Goal: Task Accomplishment & Management: Complete application form

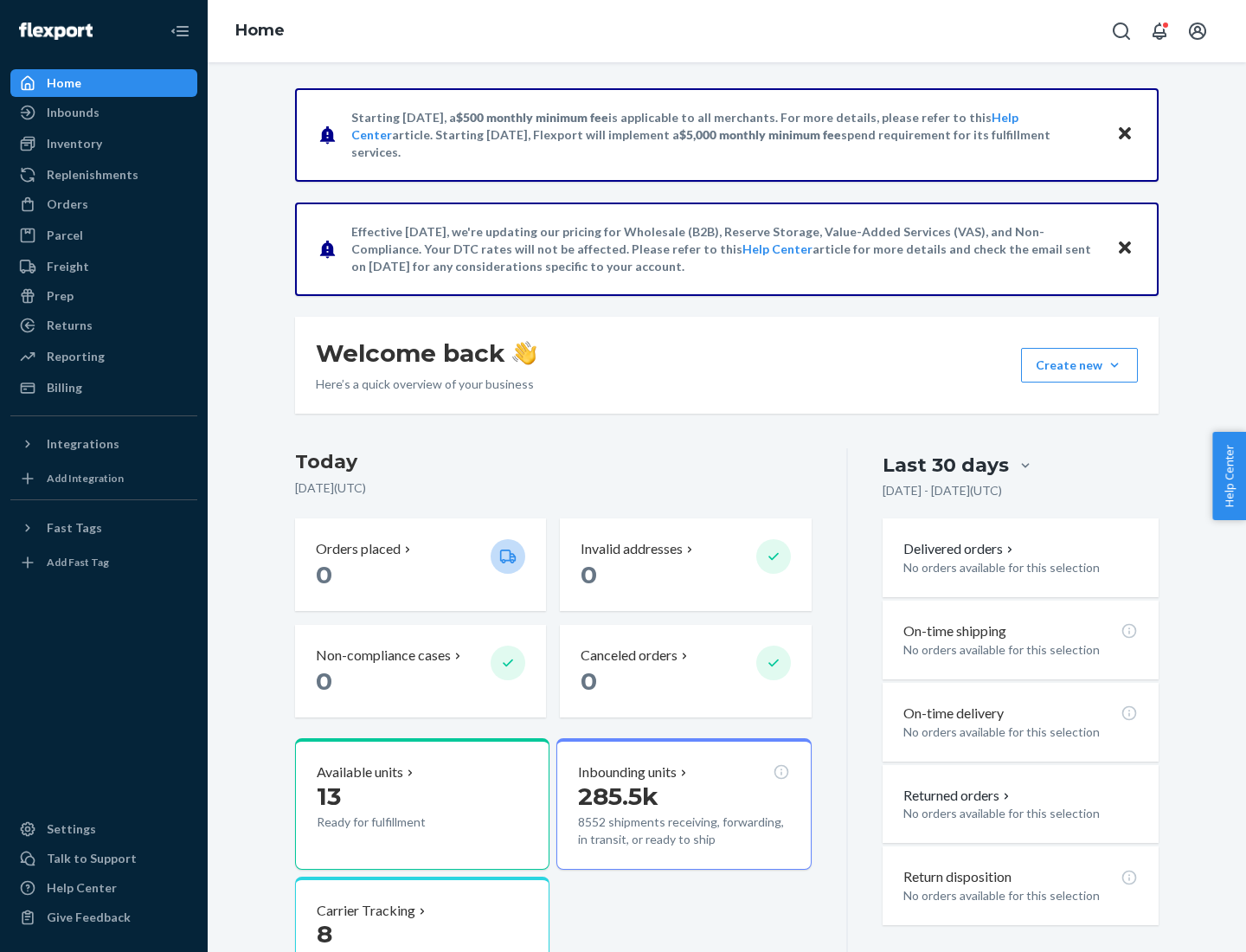
click at [1114, 365] on button "Create new Create new inbound Create new order Create new product" at bounding box center [1079, 364] width 117 height 34
click at [104, 112] on div "Inbounds" at bounding box center [104, 112] width 183 height 25
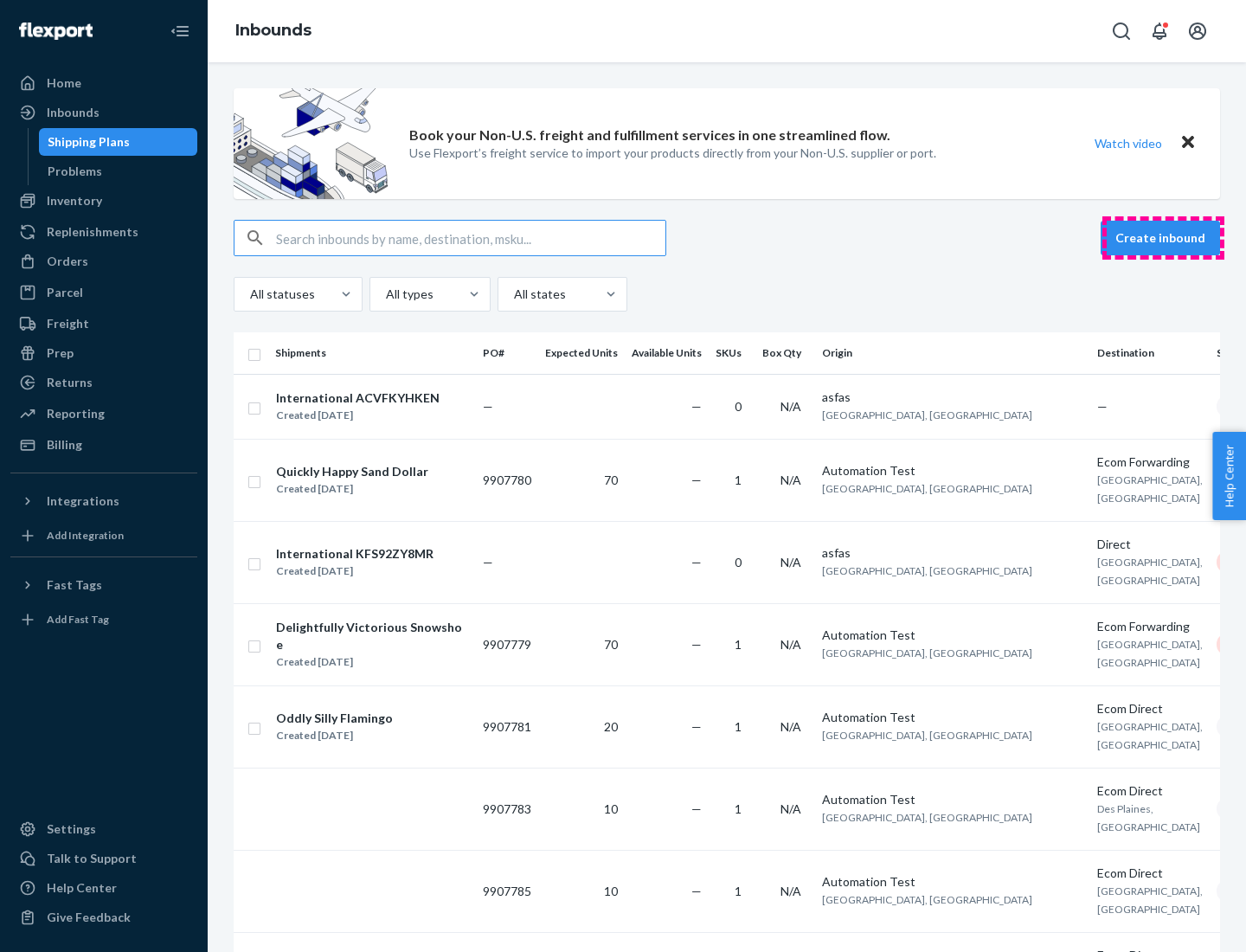
click at [1164, 238] on button "Create inbound" at bounding box center [1161, 238] width 119 height 34
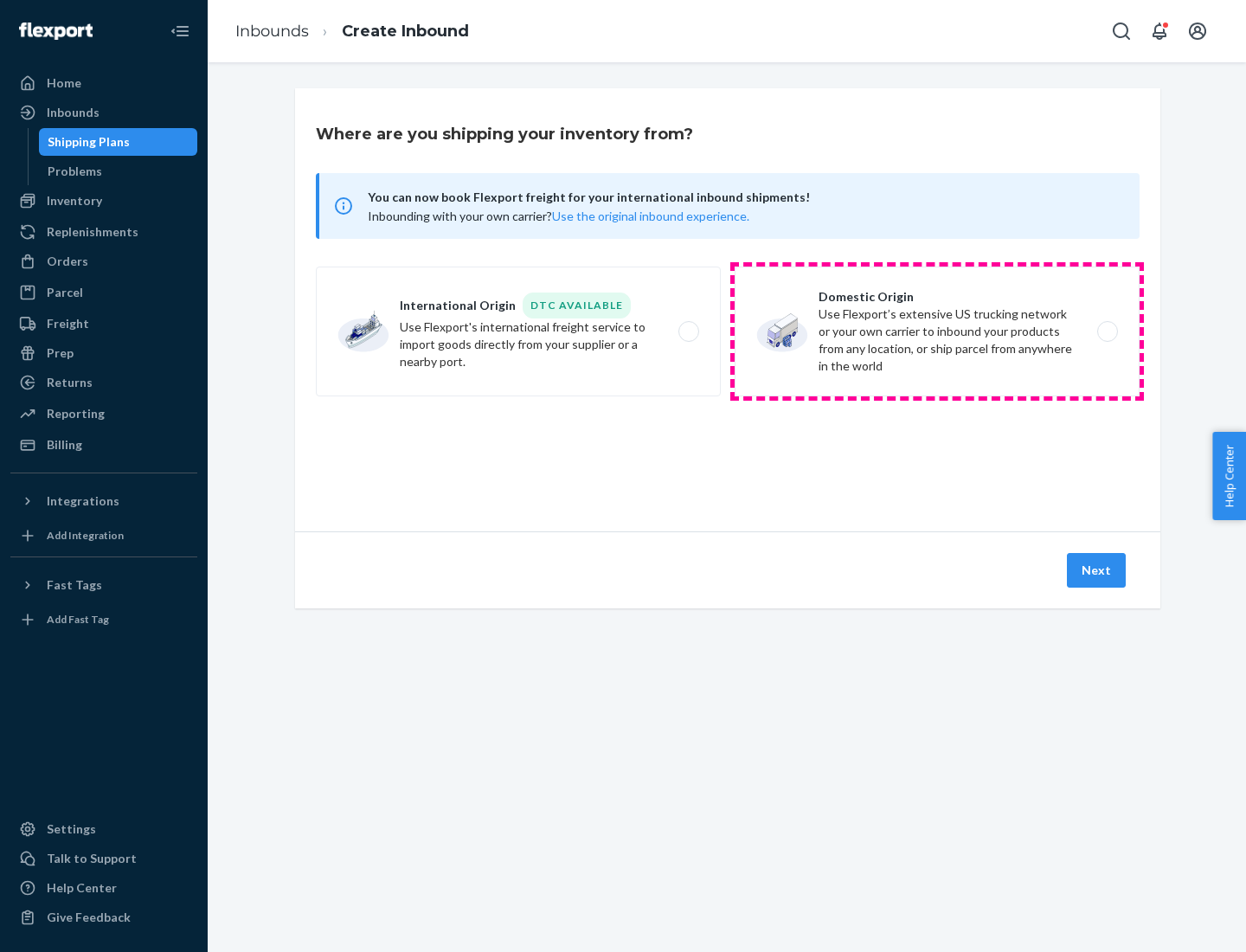
click at [937, 332] on label "Domestic Origin Use Flexport’s extensive US trucking network or your own carrie…" at bounding box center [937, 332] width 405 height 130
click at [1106, 332] on input "Domestic Origin Use Flexport’s extensive US trucking network or your own carrie…" at bounding box center [1112, 332] width 11 height 11
radio input "true"
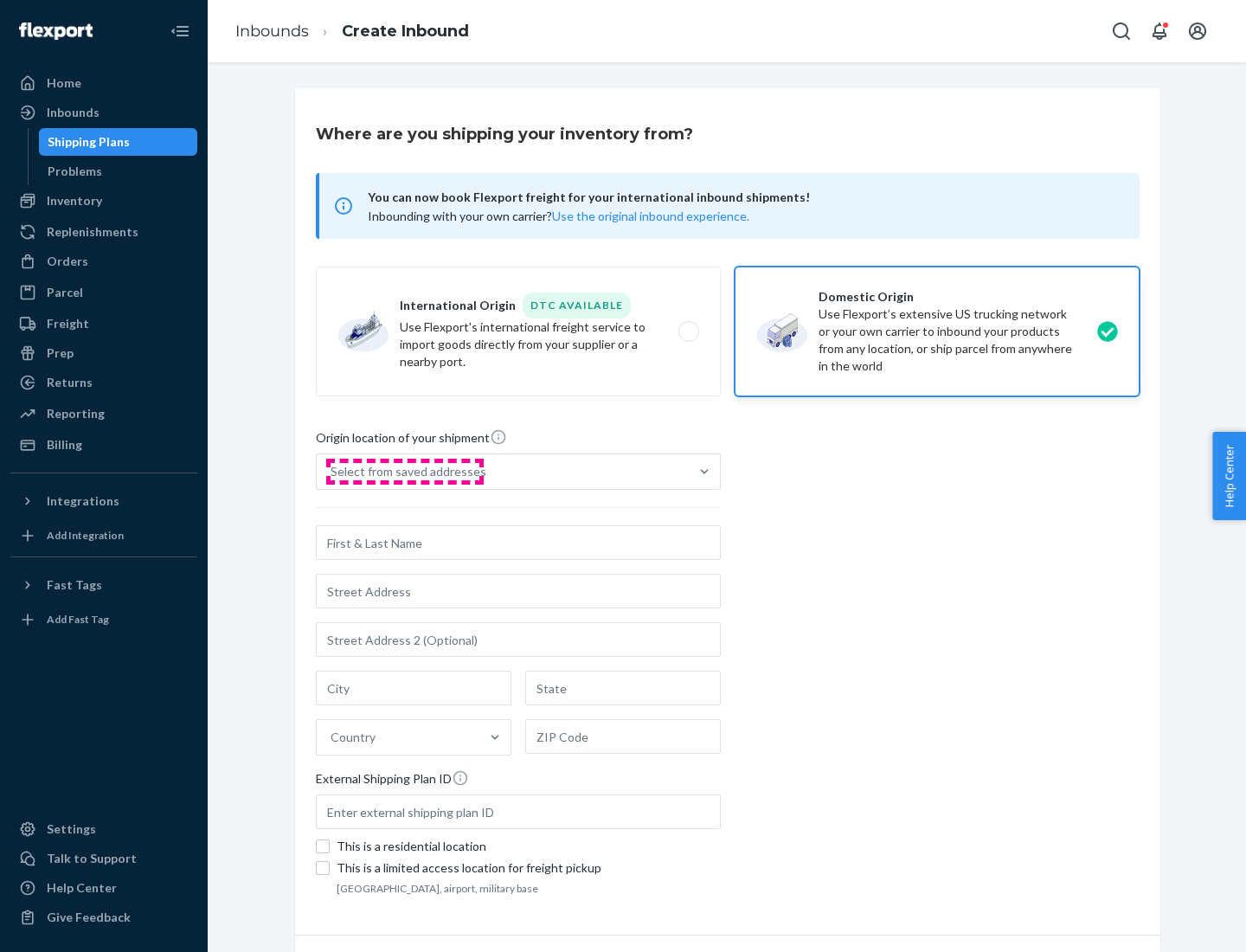
click at [405, 472] on div "Select from saved addresses" at bounding box center [409, 472] width 156 height 18
click at [333, 472] on input "Select from saved addresses" at bounding box center [332, 472] width 2 height 18
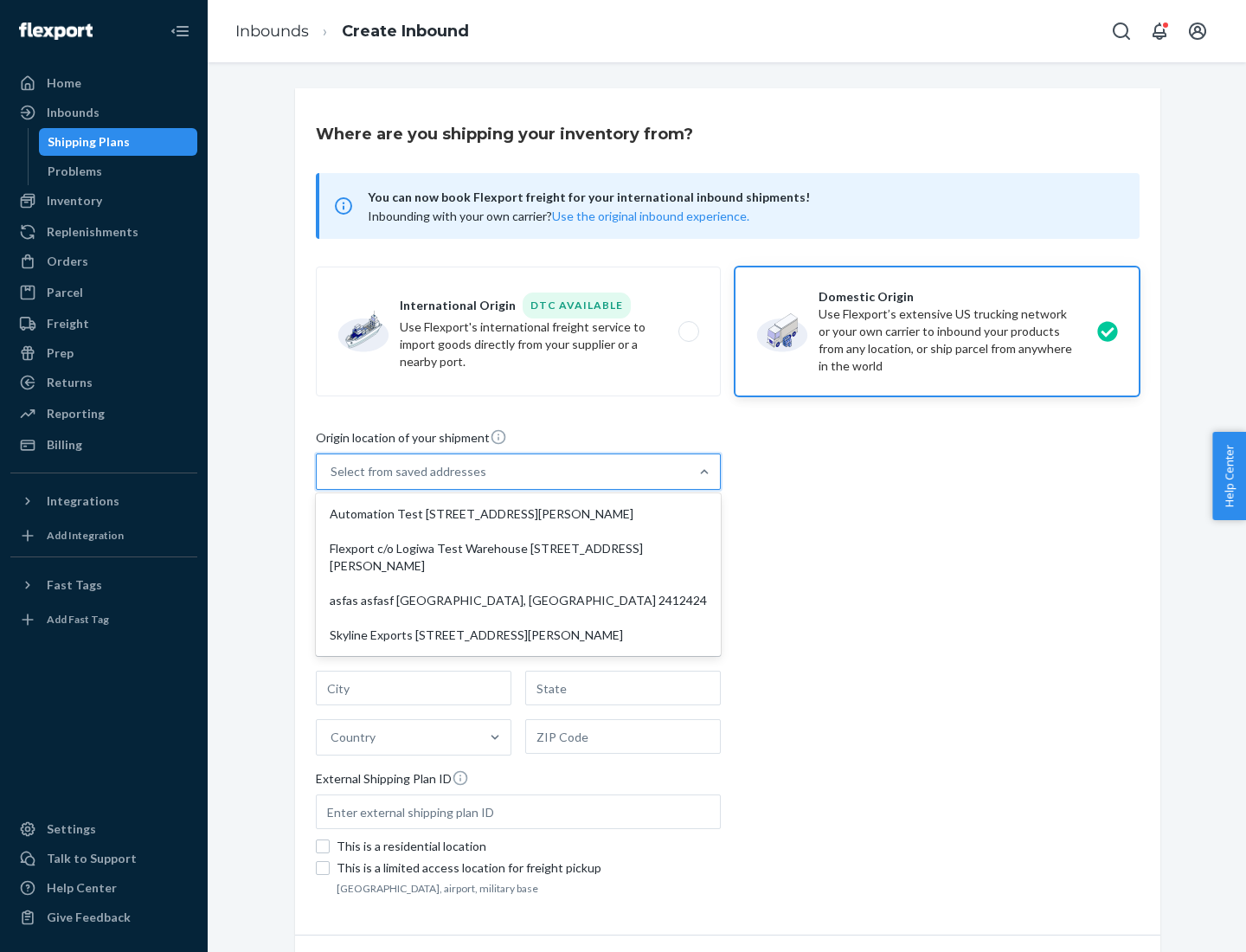
scroll to position [7, 0]
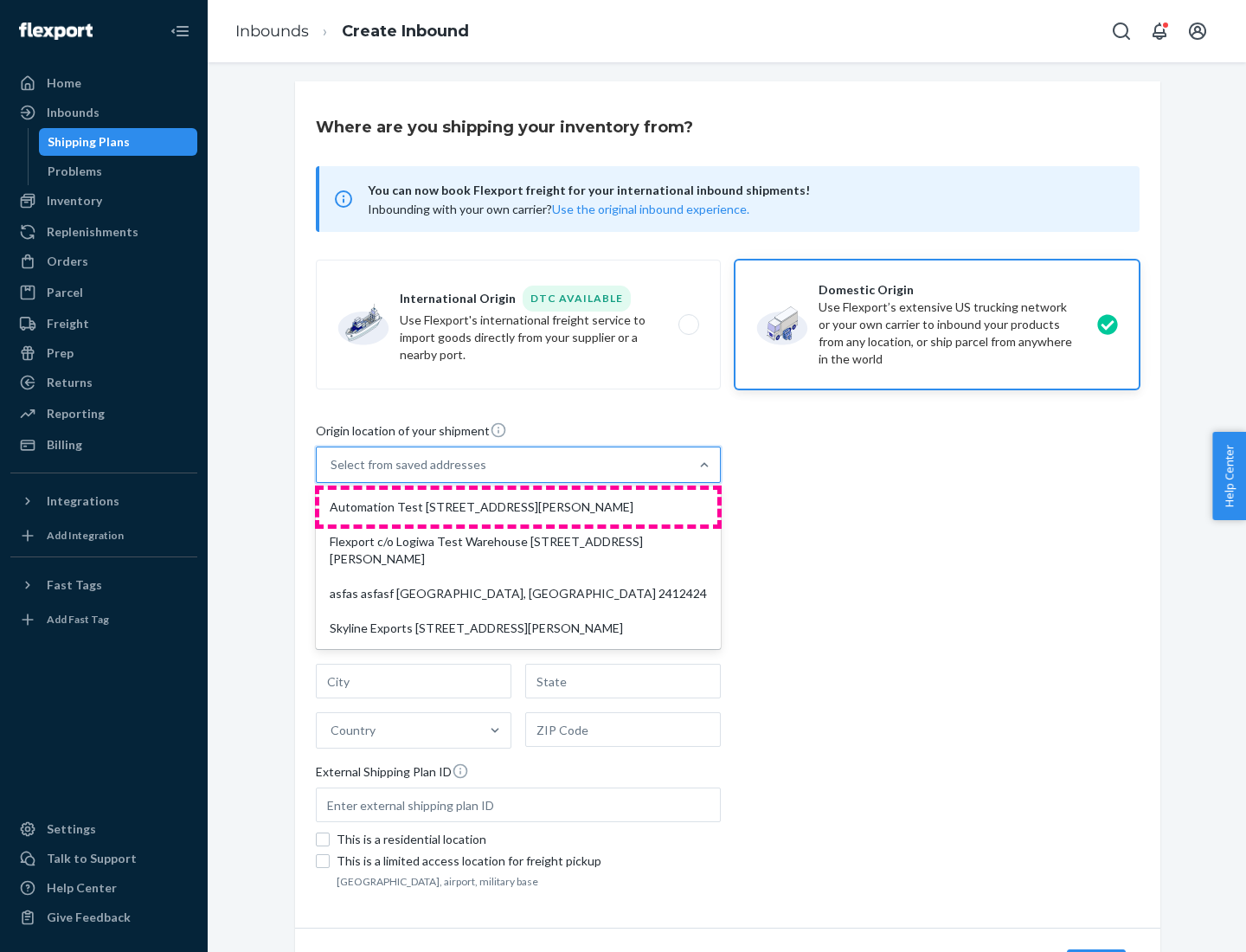
click at [519, 507] on div "Automation Test [STREET_ADDRESS][PERSON_NAME]" at bounding box center [519, 506] width 398 height 34
click at [333, 474] on input "option Automation Test [STREET_ADDRESS][PERSON_NAME] focused, 1 of 4. 4 results…" at bounding box center [332, 465] width 2 height 18
type input "Automation Test"
type input "9th Floor"
type input "[GEOGRAPHIC_DATA]"
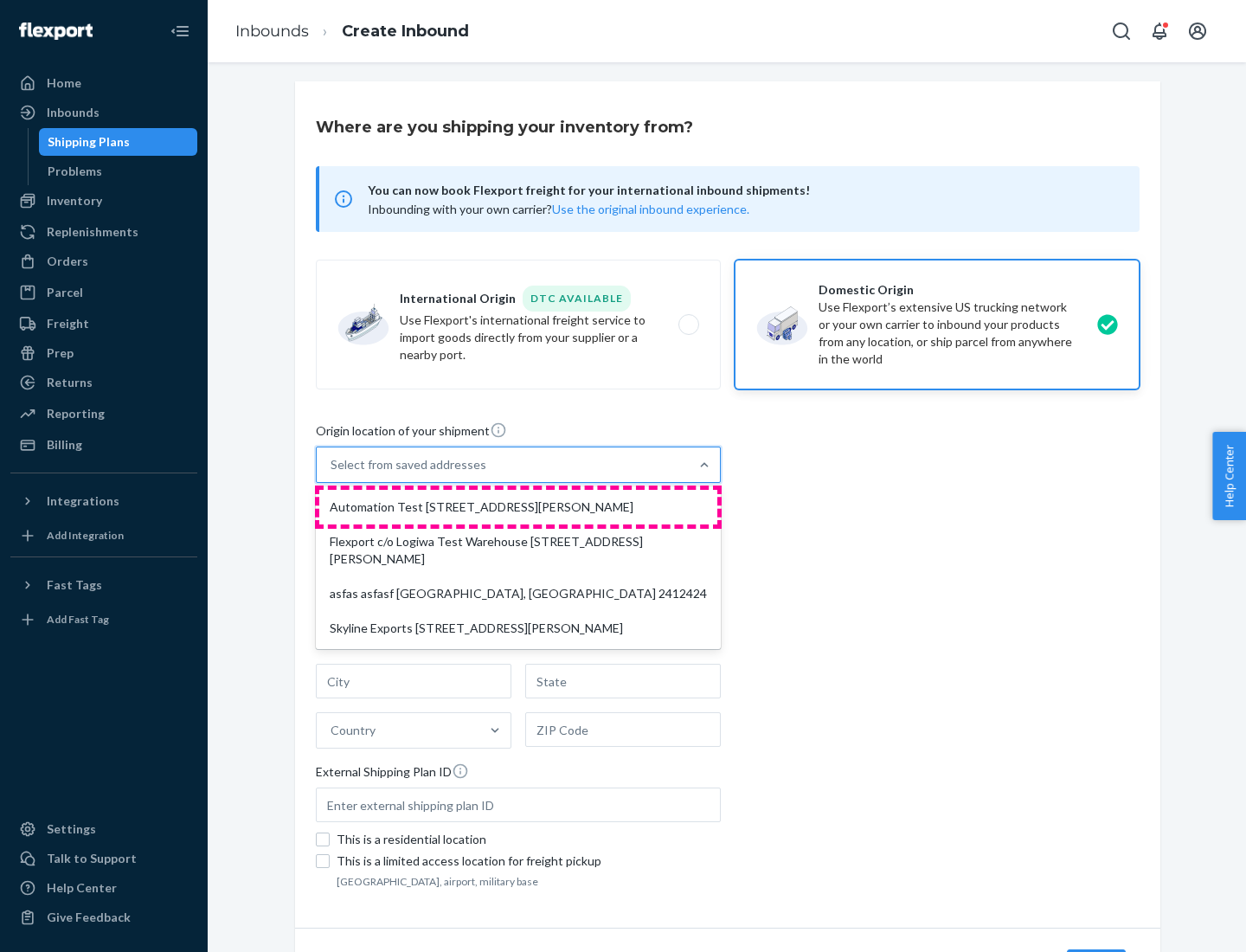
type input "CA"
type input "94104"
type input "[STREET_ADDRESS][PERSON_NAME]"
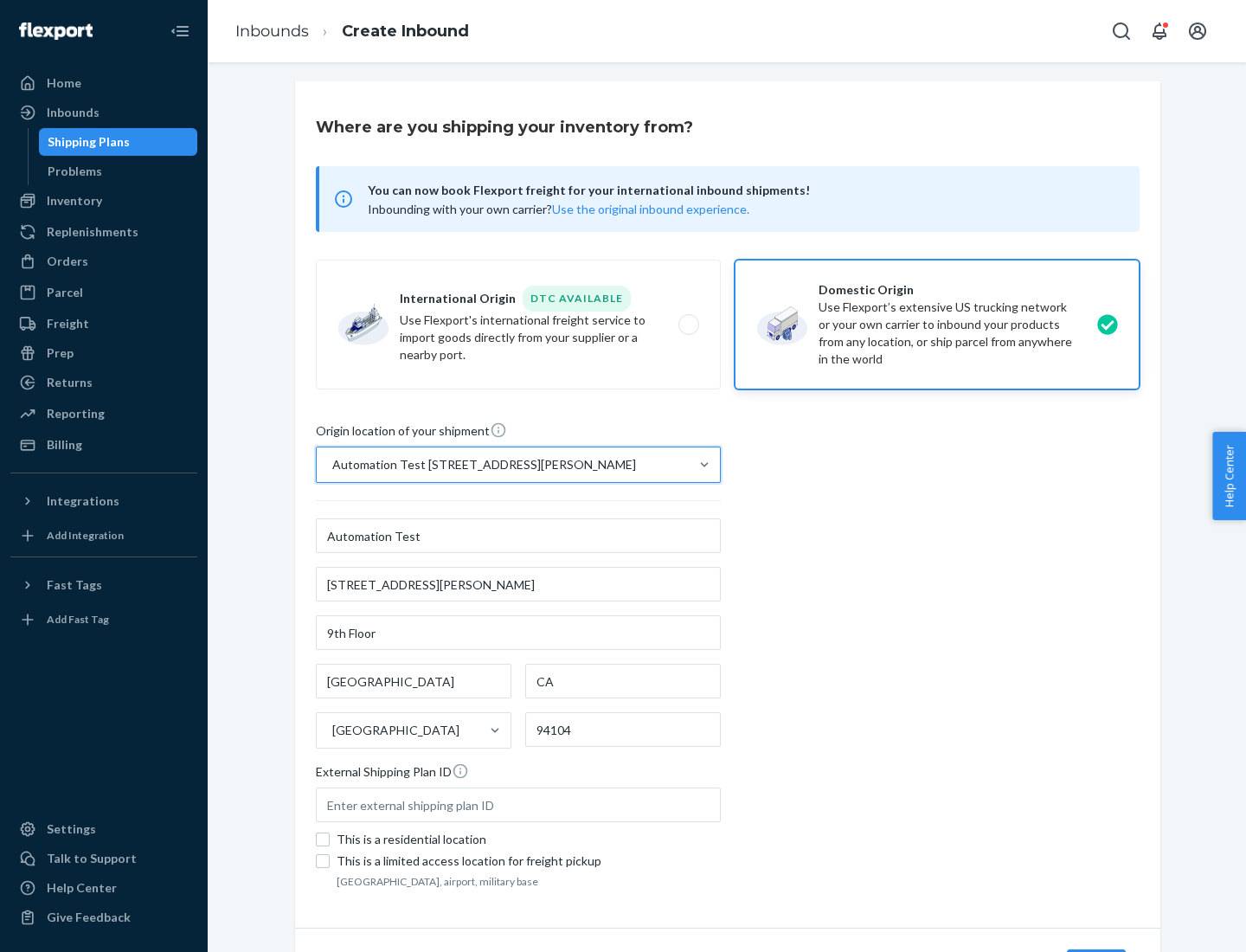
scroll to position [101, 0]
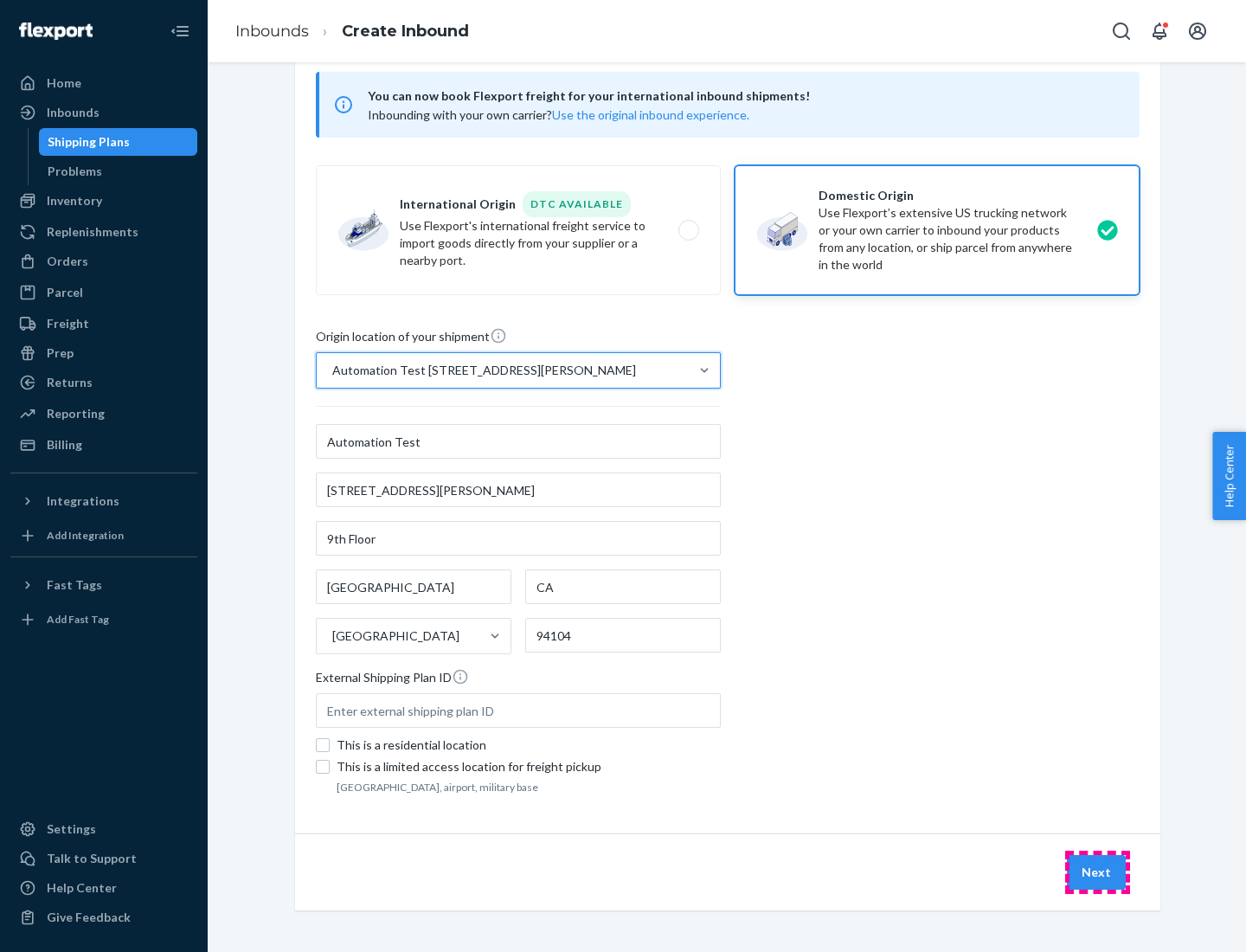
click at [1098, 872] on button "Next" at bounding box center [1096, 871] width 59 height 34
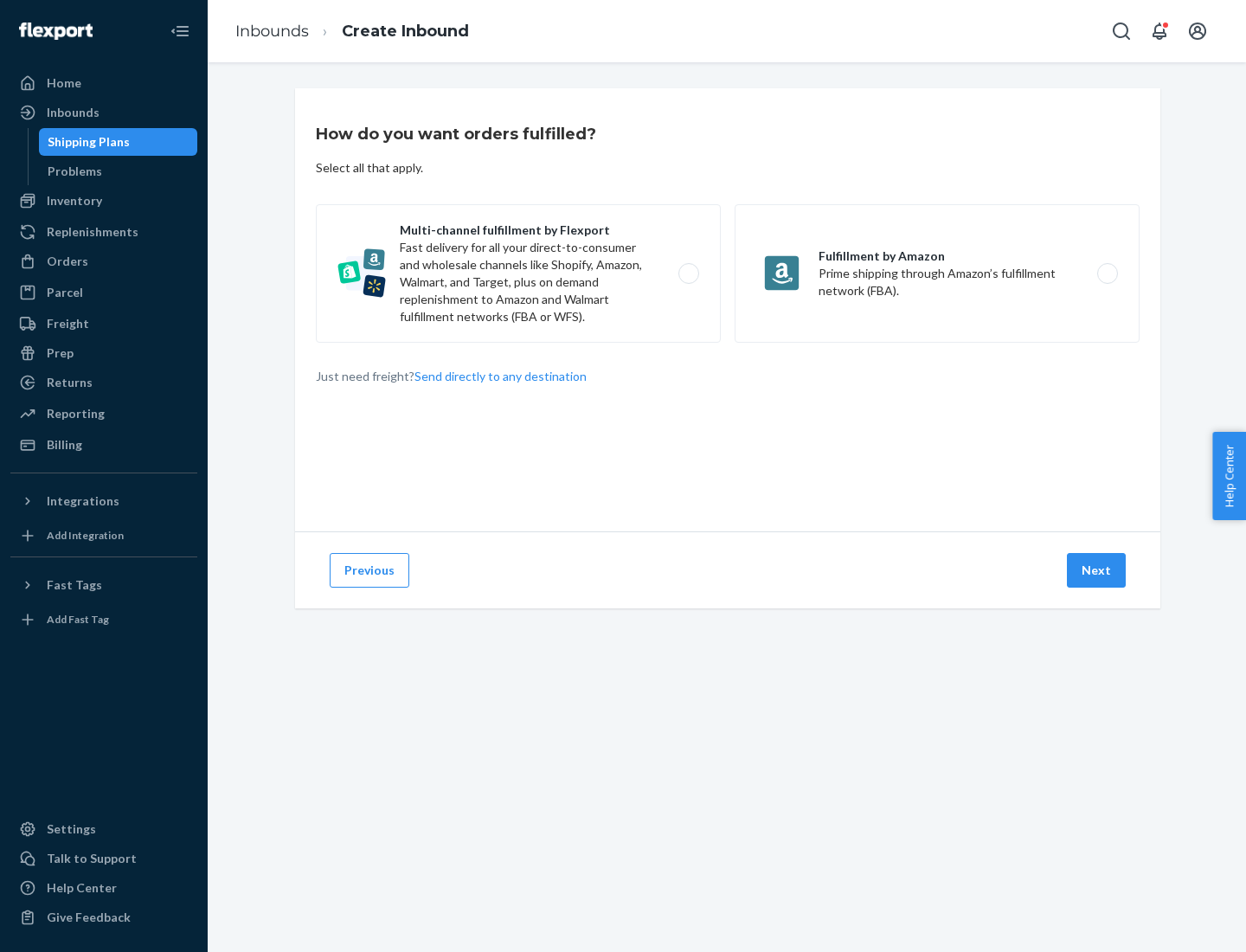
click at [519, 274] on label "Multi-channel fulfillment by Flexport Fast delivery for all your direct-to-cons…" at bounding box center [519, 274] width 405 height 139
click at [688, 274] on input "Multi-channel fulfillment by Flexport Fast delivery for all your direct-to-cons…" at bounding box center [693, 274] width 11 height 11
radio input "true"
click at [1098, 570] on button "Next" at bounding box center [1096, 569] width 59 height 34
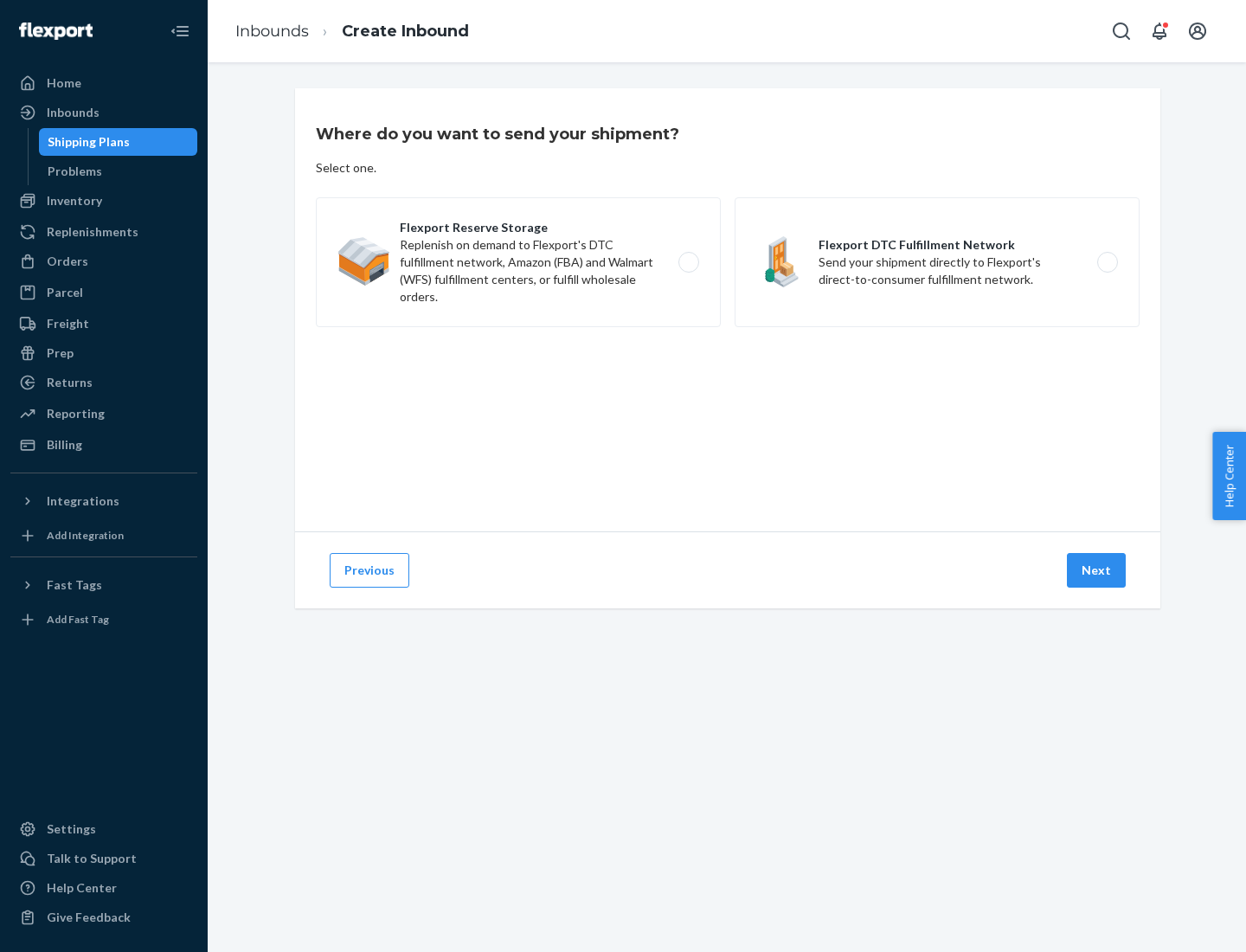
click at [937, 262] on label "Flexport DTC Fulfillment Network Send your shipment directly to Flexport's dire…" at bounding box center [937, 262] width 405 height 130
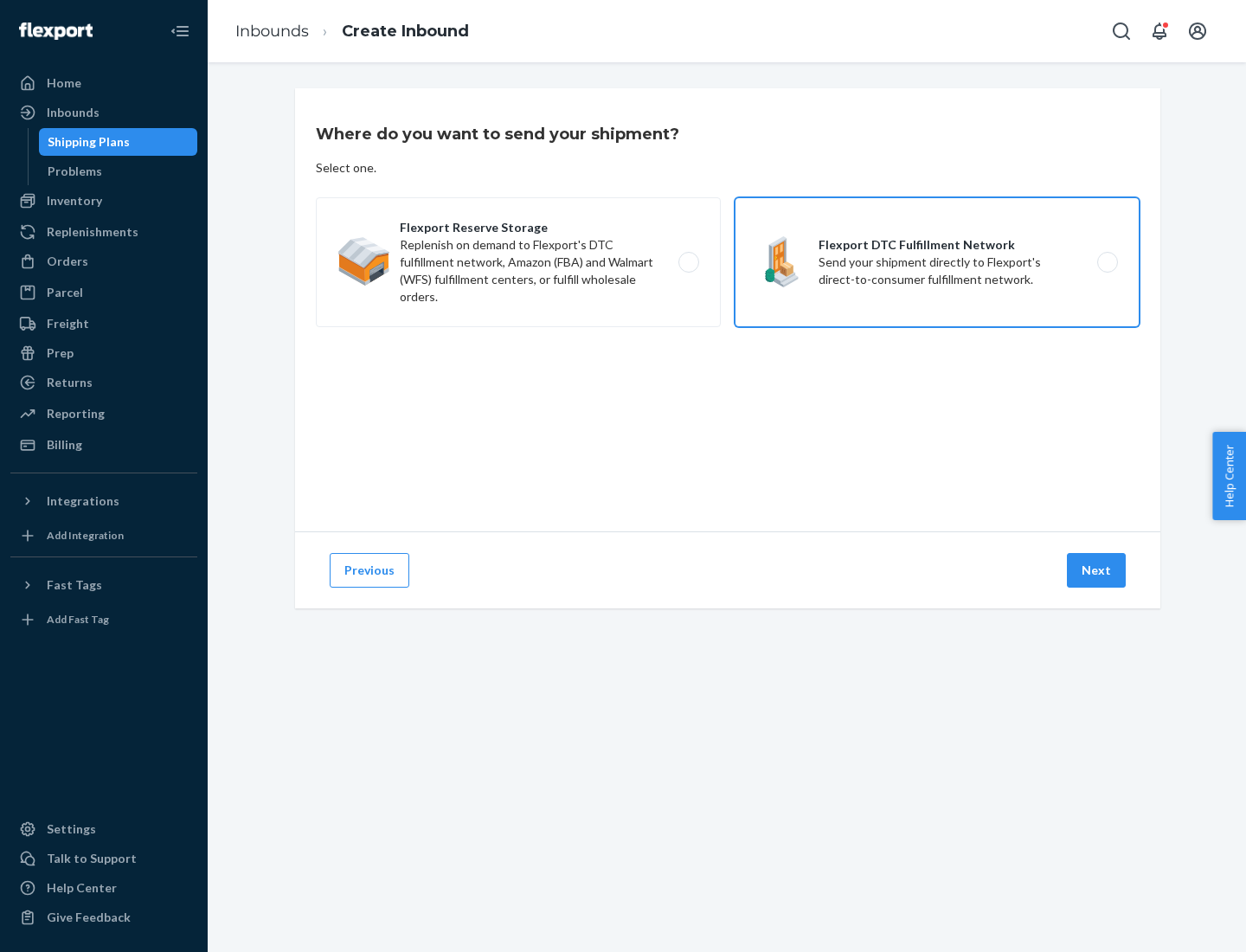
click at [1106, 262] on input "Flexport DTC Fulfillment Network Send your shipment directly to Flexport's dire…" at bounding box center [1112, 262] width 11 height 11
radio input "true"
click at [1098, 570] on button "Next" at bounding box center [1096, 569] width 59 height 34
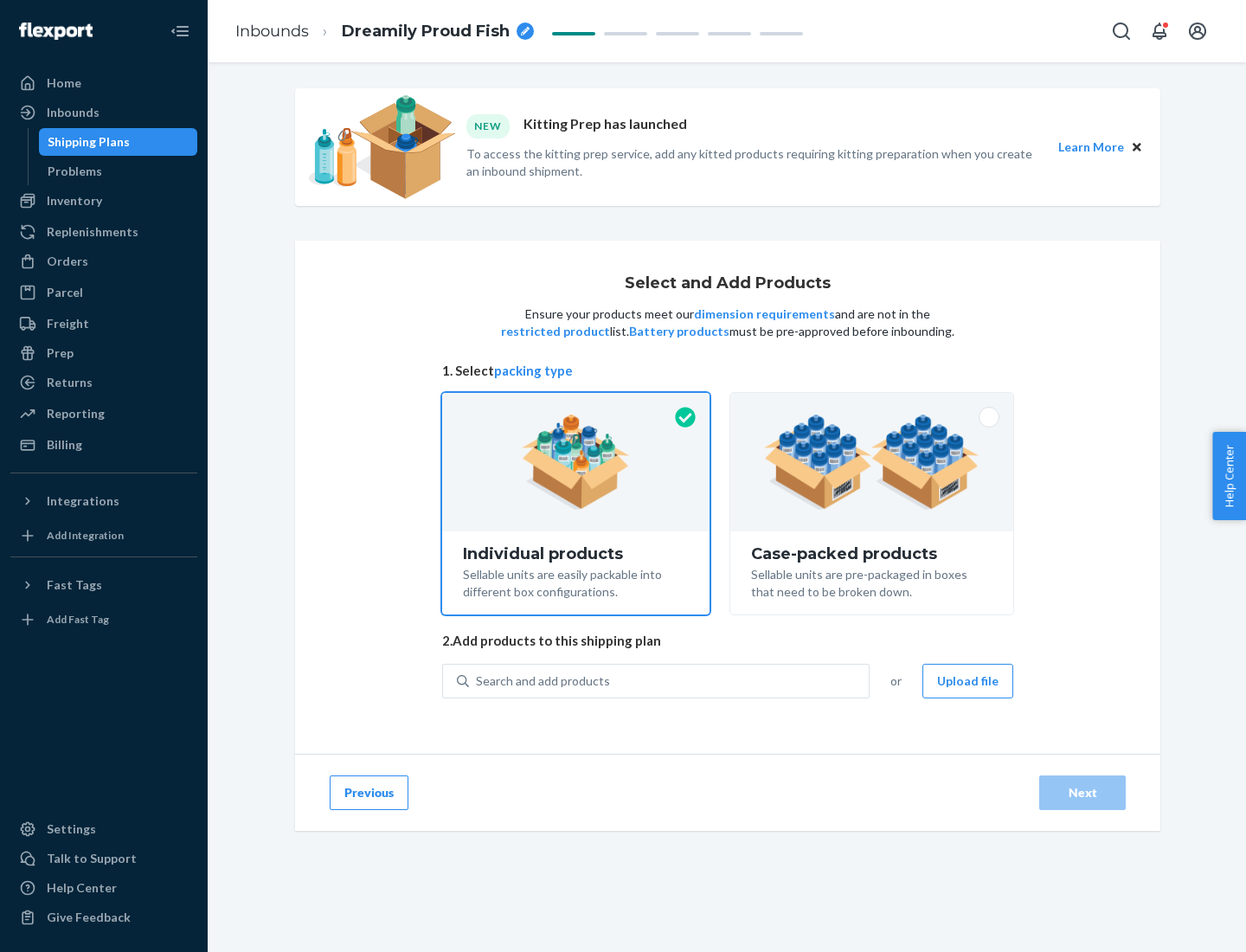
click at [872, 462] on img at bounding box center [872, 462] width 216 height 95
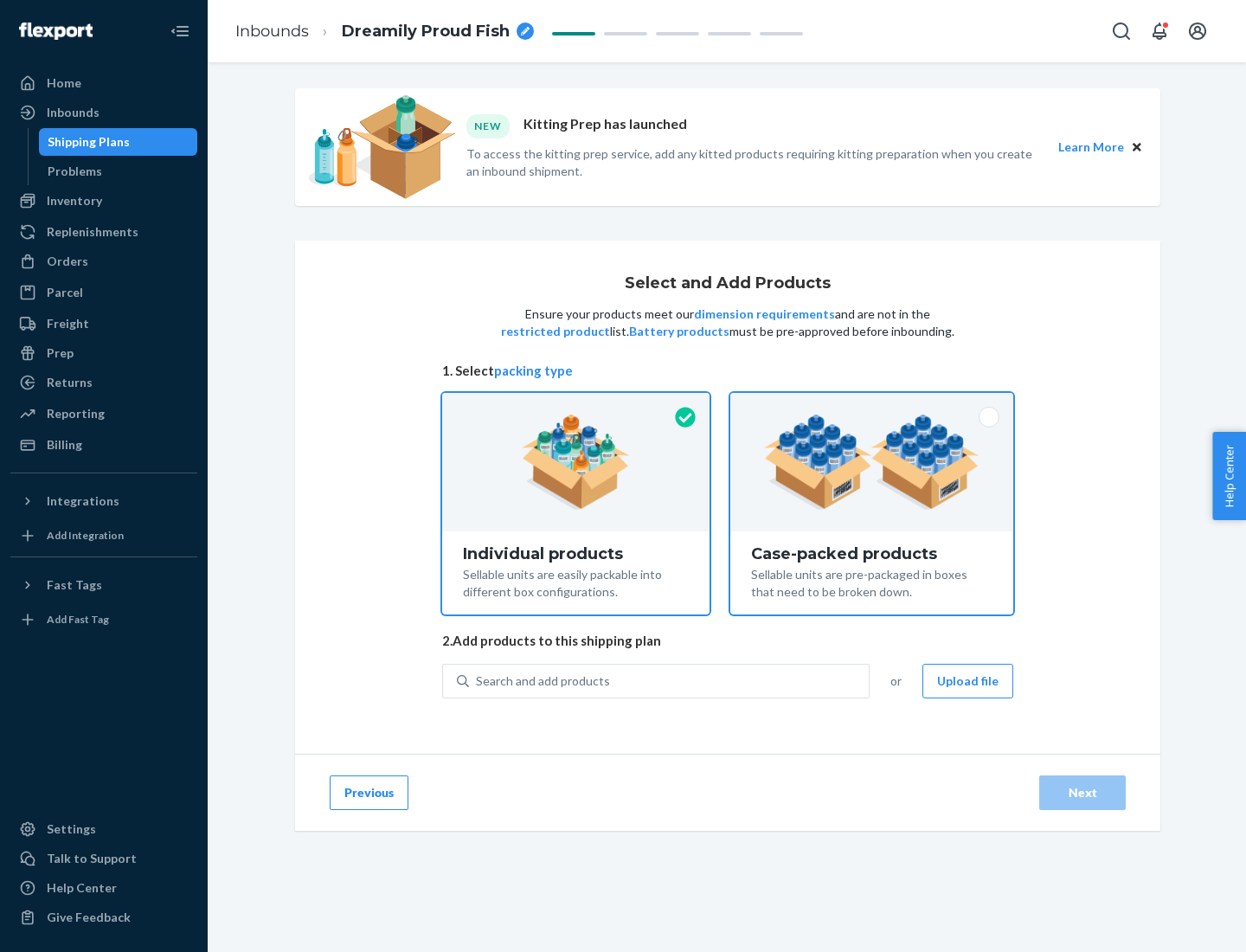
click at [872, 404] on input "Case-packed products Sellable units are pre-packaged in boxes that need to be b…" at bounding box center [871, 398] width 11 height 11
radio input "true"
radio input "false"
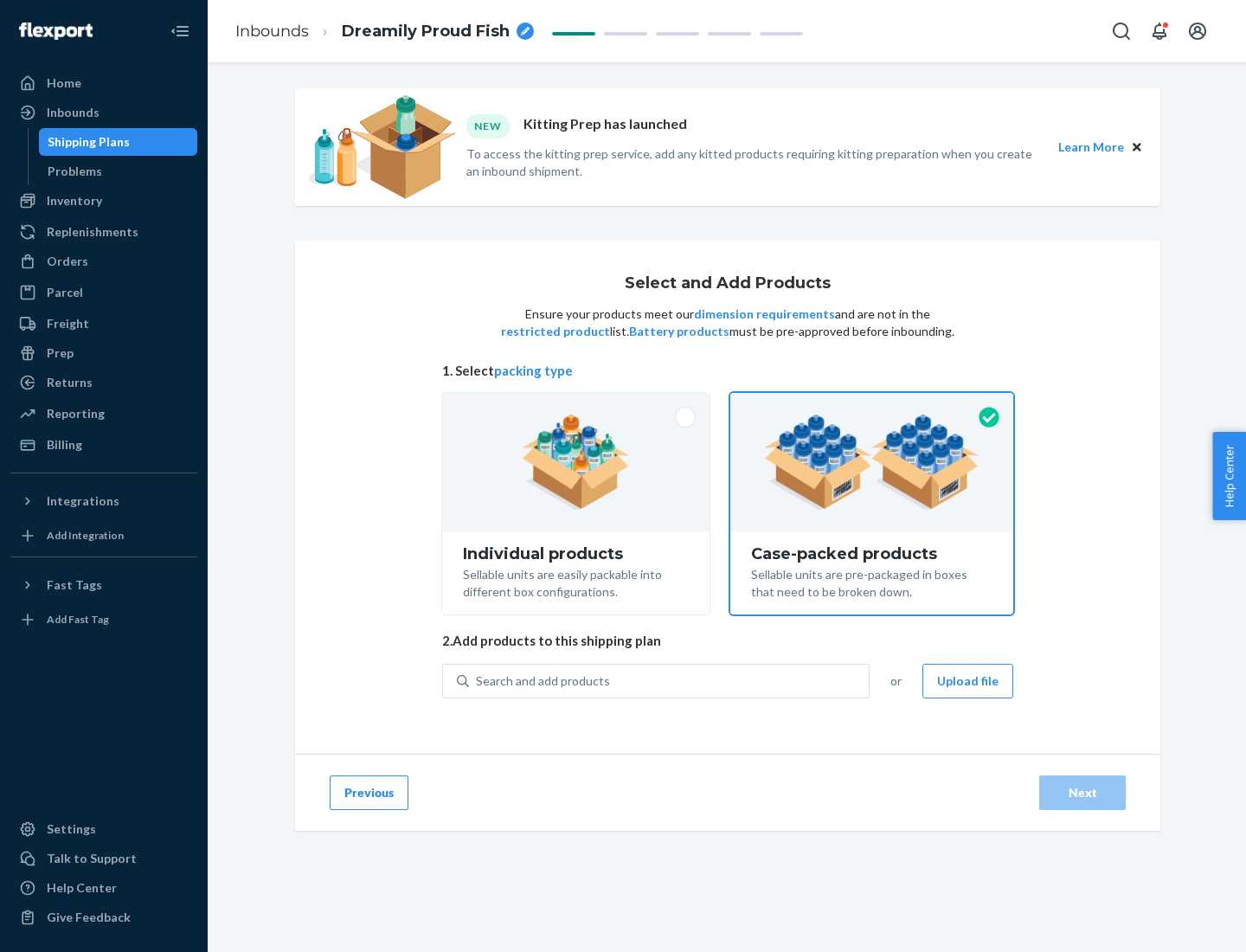
click at [670, 680] on div "Search and add products" at bounding box center [670, 681] width 400 height 32
click at [477, 680] on input "Search and add products" at bounding box center [476, 681] width 2 height 18
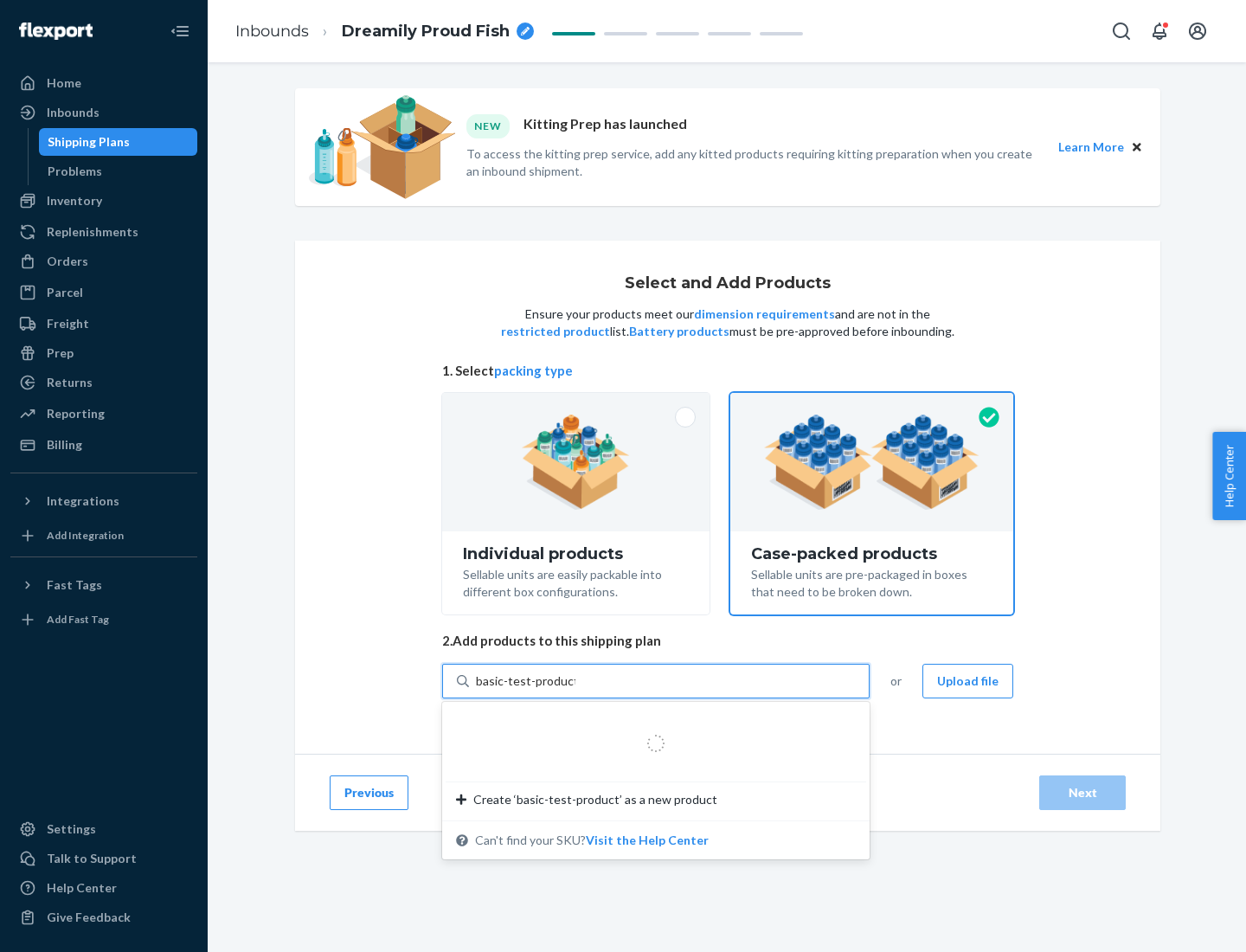
type input "basic-test-product-1"
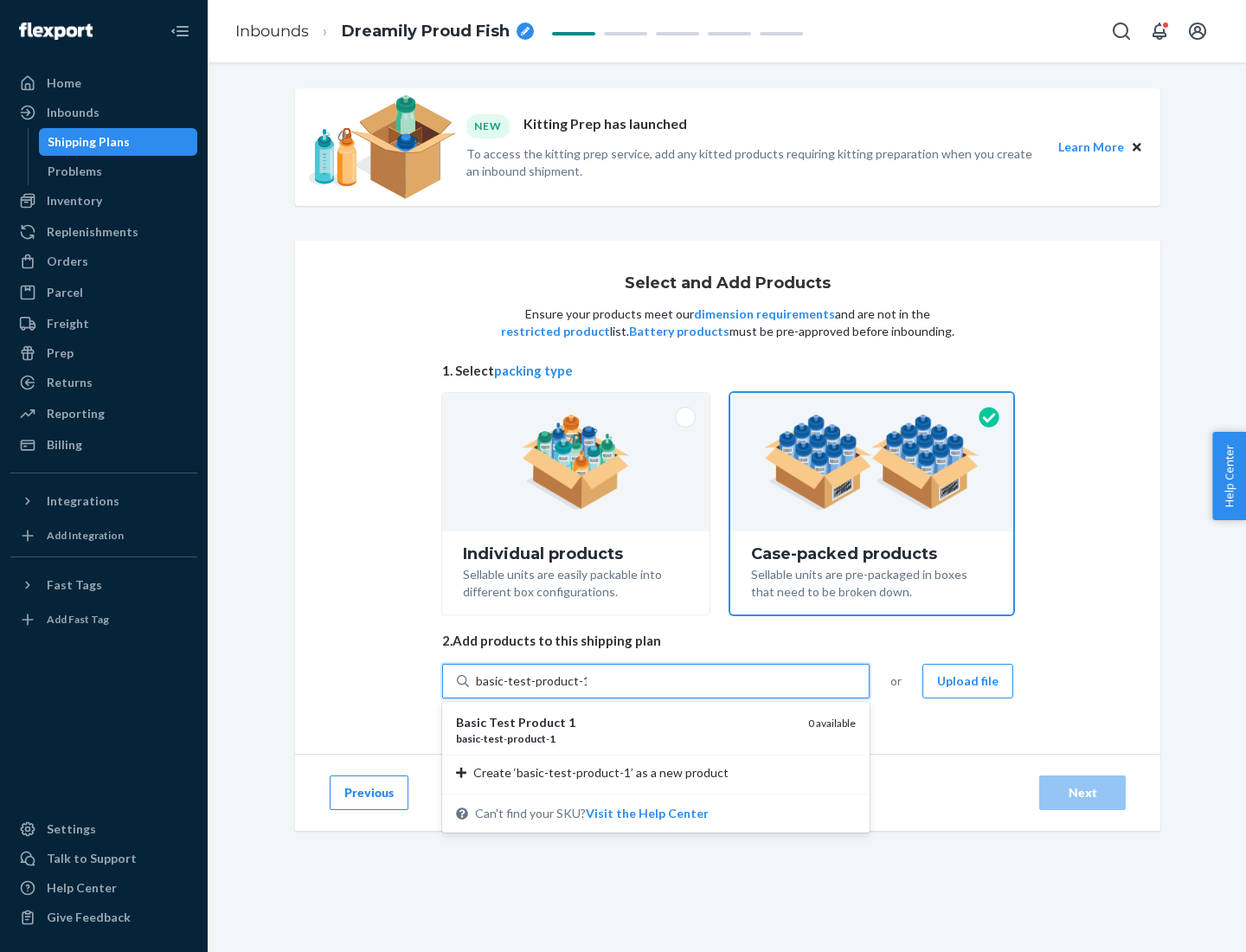
click at [626, 738] on div "basic - test - product - 1" at bounding box center [626, 738] width 339 height 15
click at [587, 690] on input "basic-test-product-1" at bounding box center [531, 681] width 111 height 18
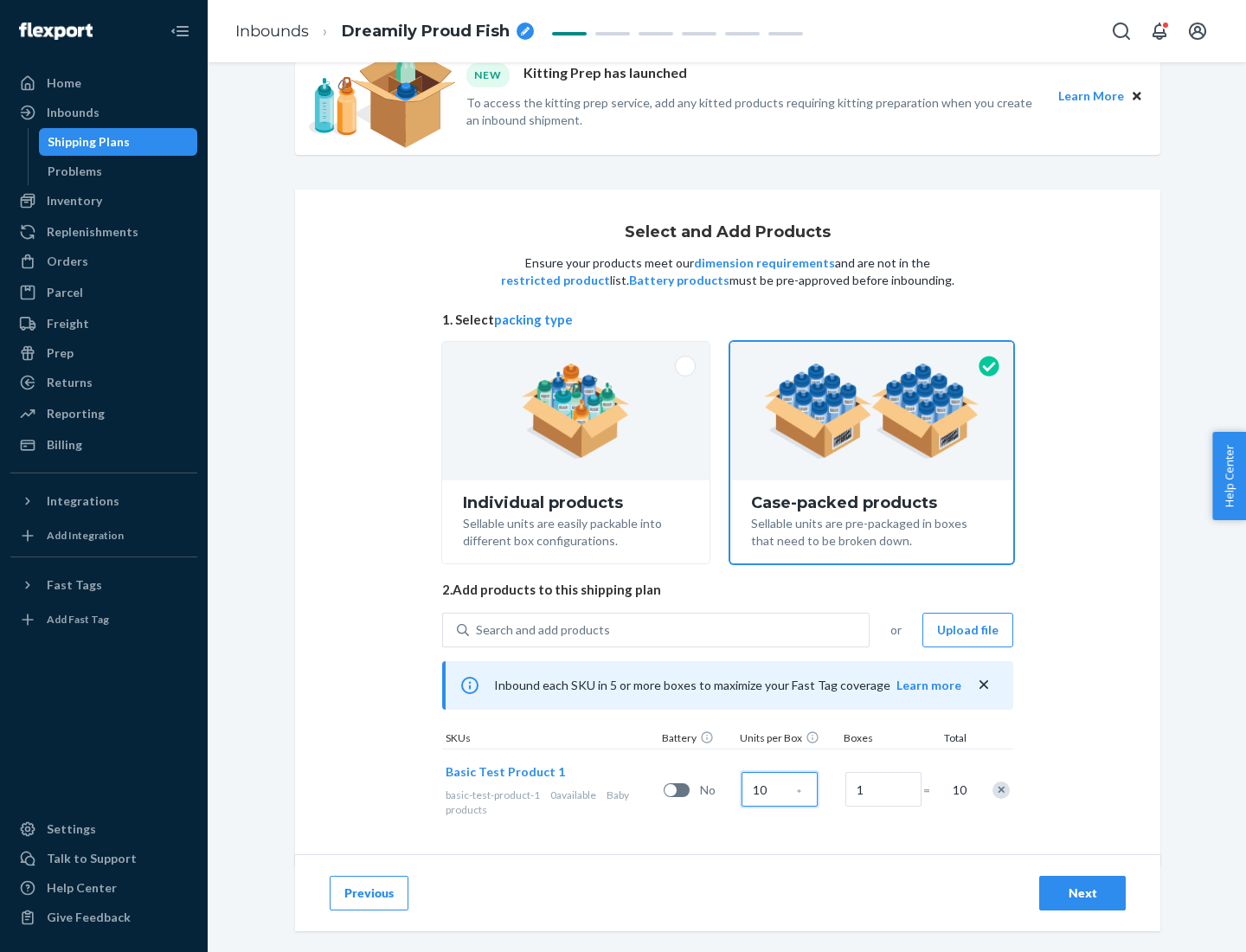
scroll to position [62, 0]
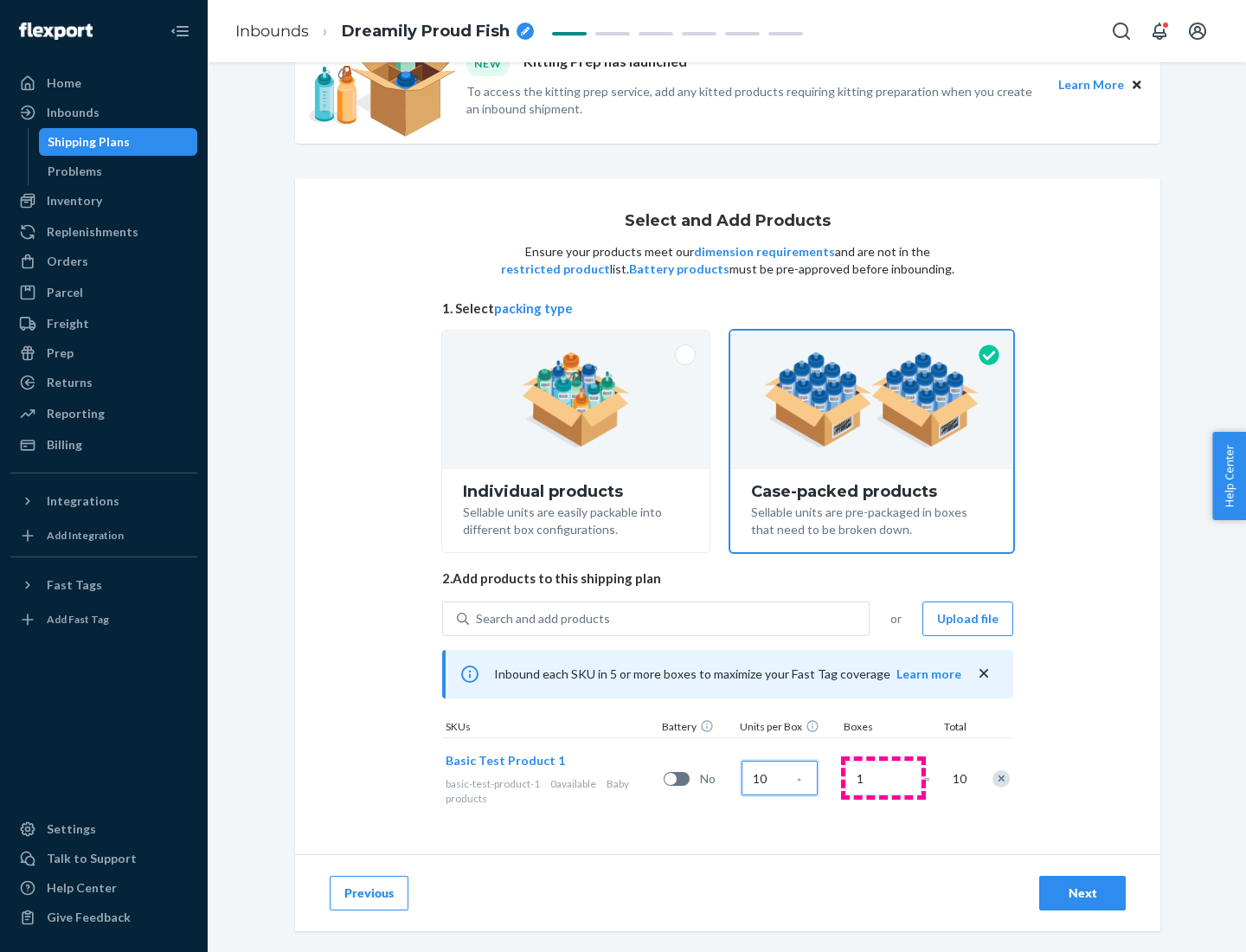
type input "10"
type input "7"
click at [1083, 893] on div "Next" at bounding box center [1082, 893] width 57 height 18
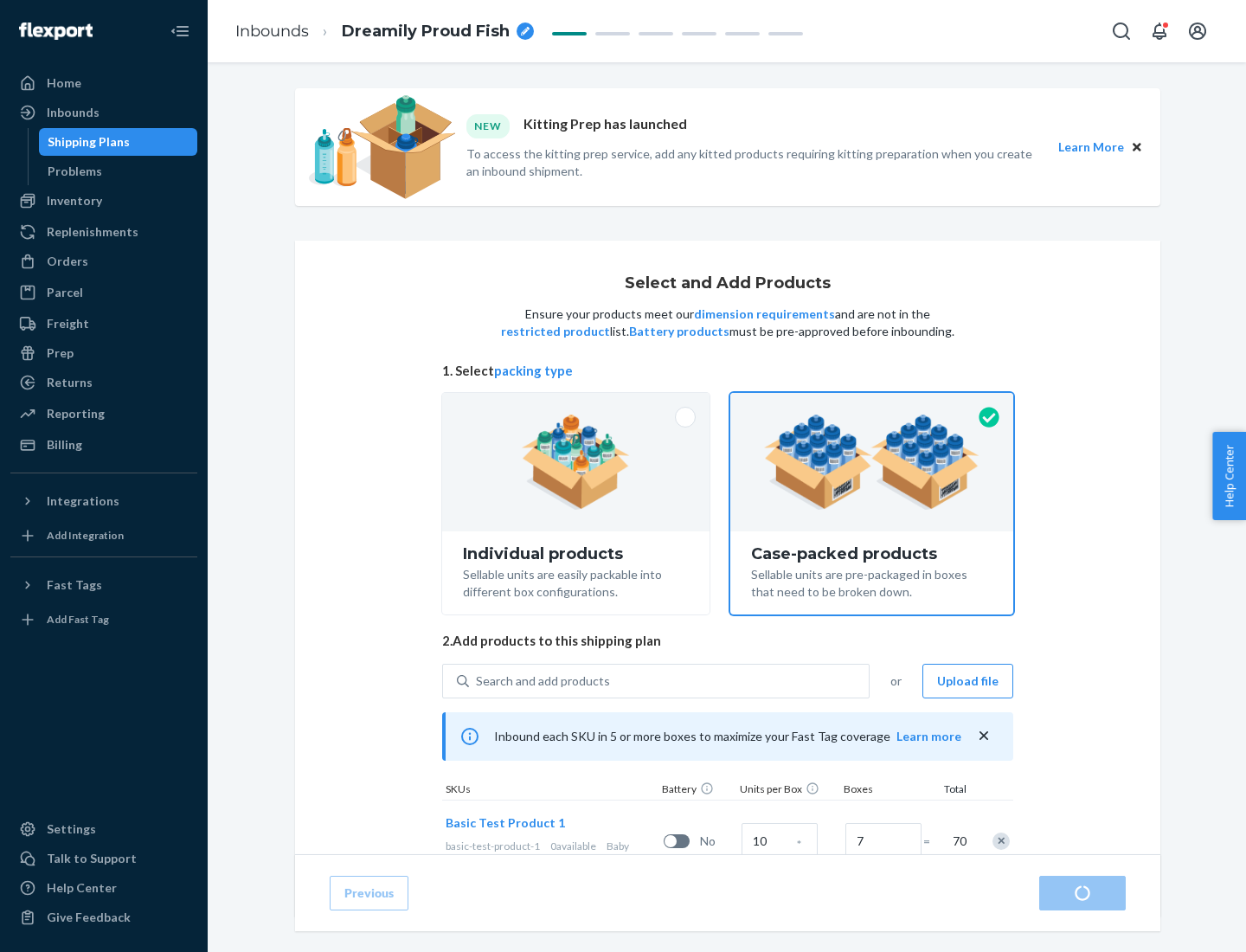
radio input "true"
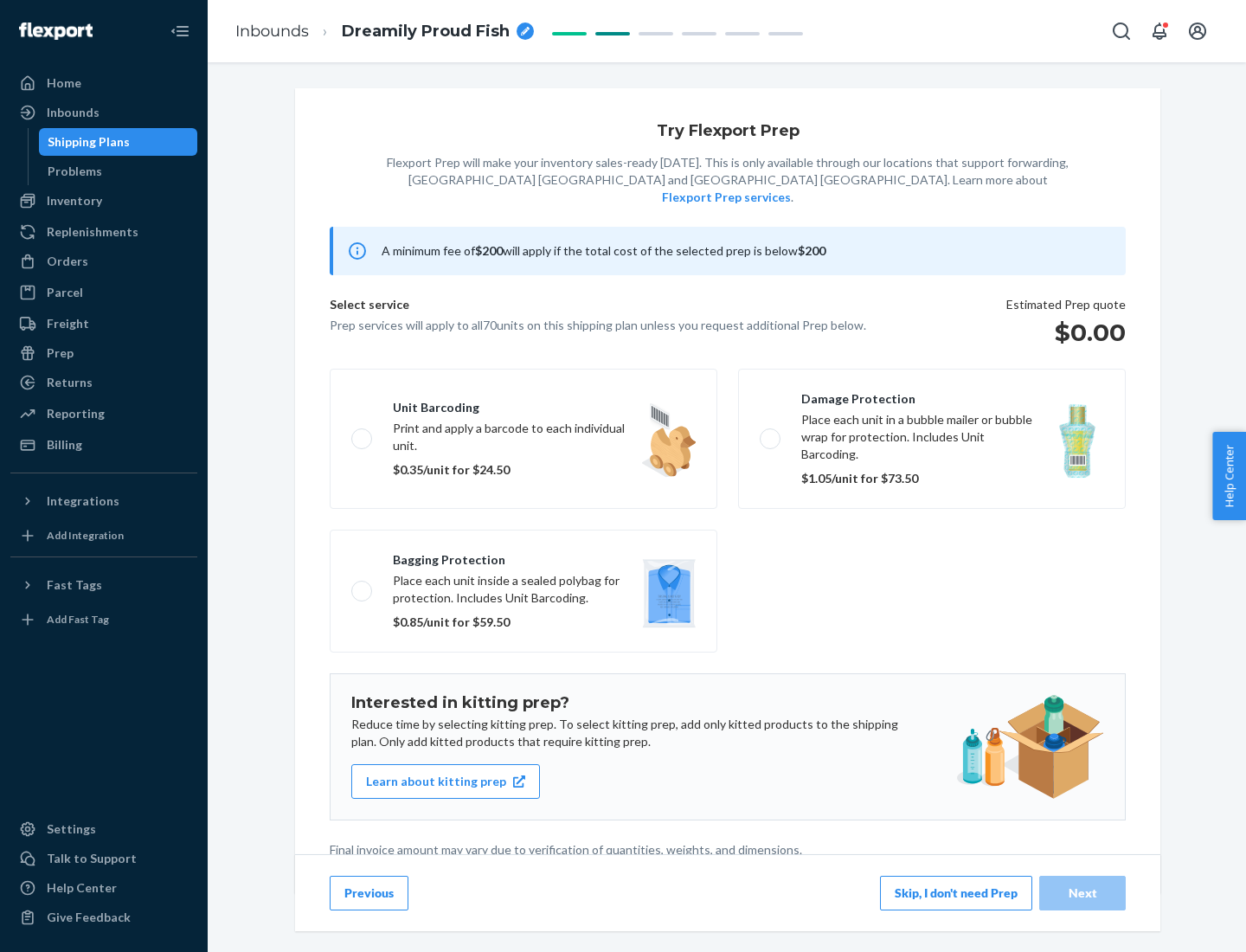
scroll to position [4, 0]
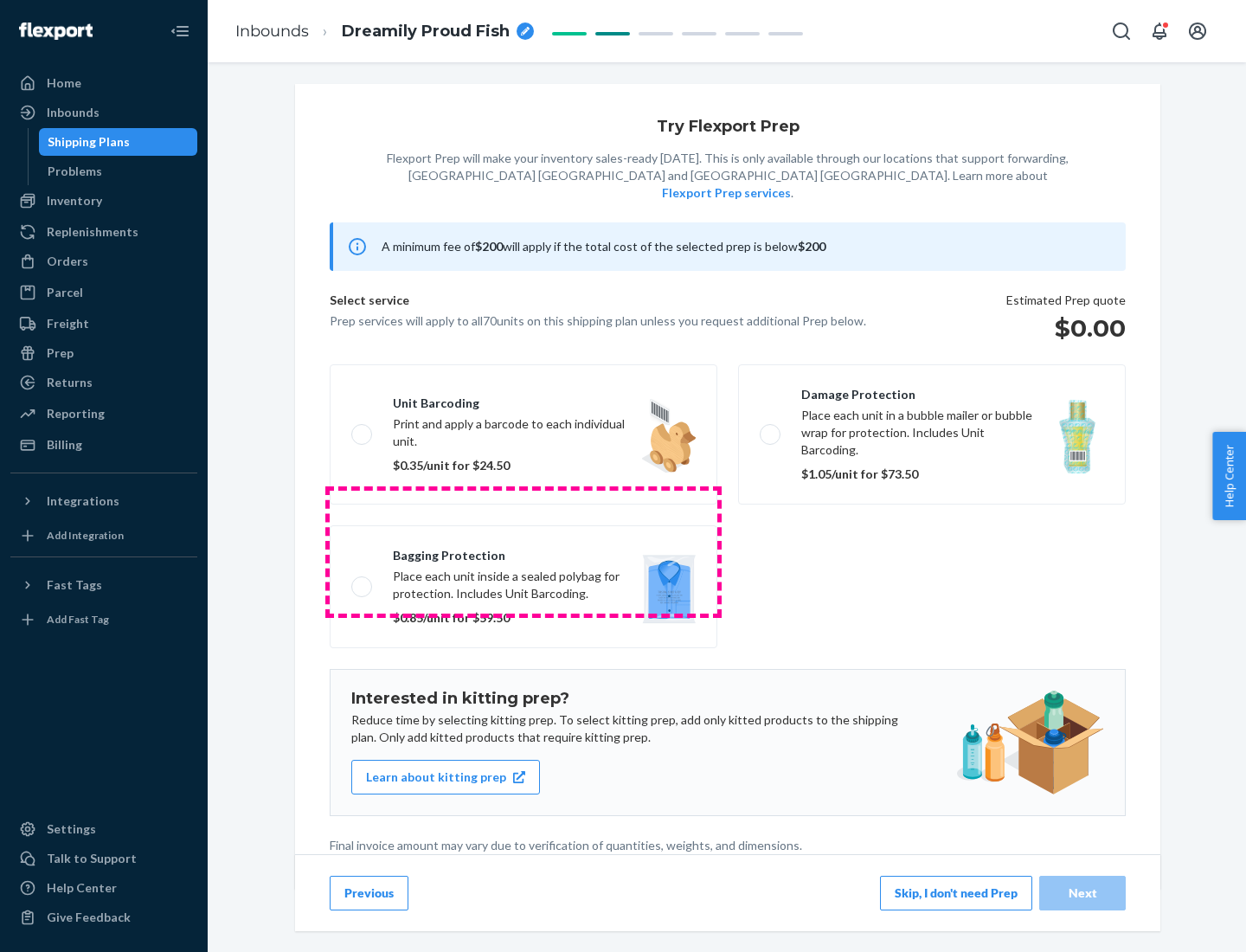
click at [524, 551] on label "Bagging protection Place each unit inside a sealed polybag for protection. Incl…" at bounding box center [524, 587] width 388 height 123
click at [362, 581] on input "Bagging protection Place each unit inside a sealed polybag for protection. Incl…" at bounding box center [356, 586] width 11 height 11
checkbox input "true"
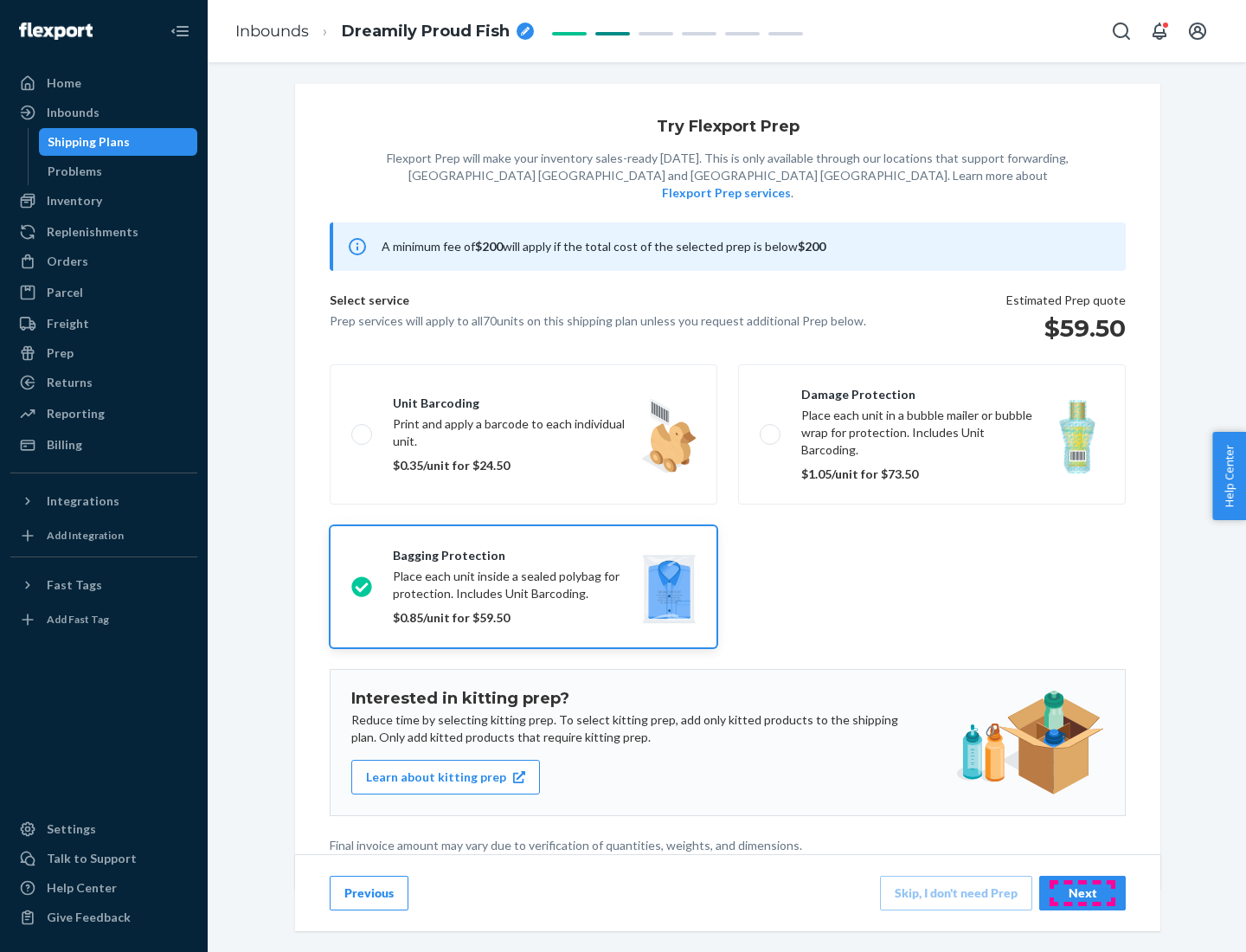
click at [1083, 892] on div "Next" at bounding box center [1082, 893] width 57 height 18
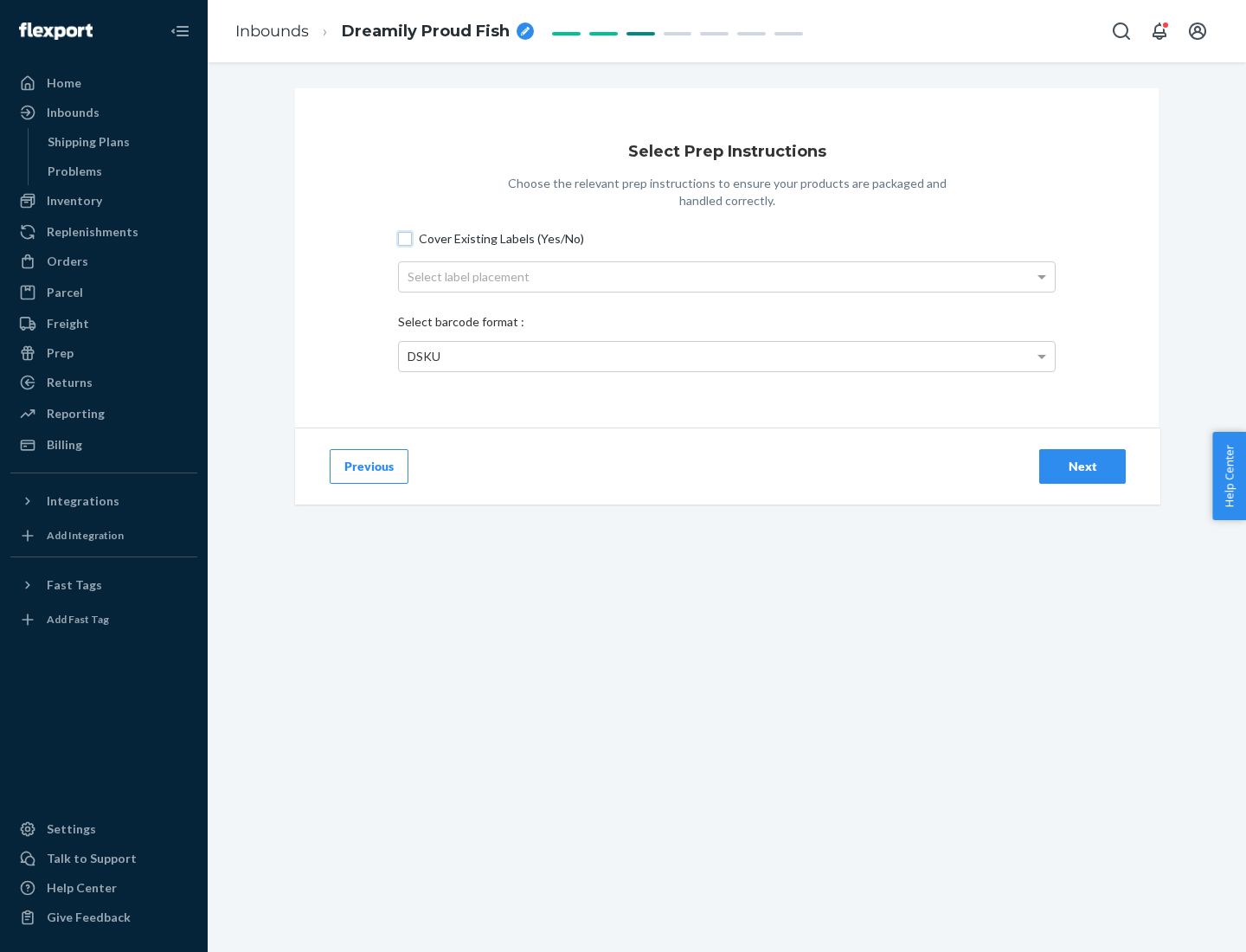
click at [405, 238] on input "Cover Existing Labels (Yes/No)" at bounding box center [405, 239] width 14 height 14
checkbox input "true"
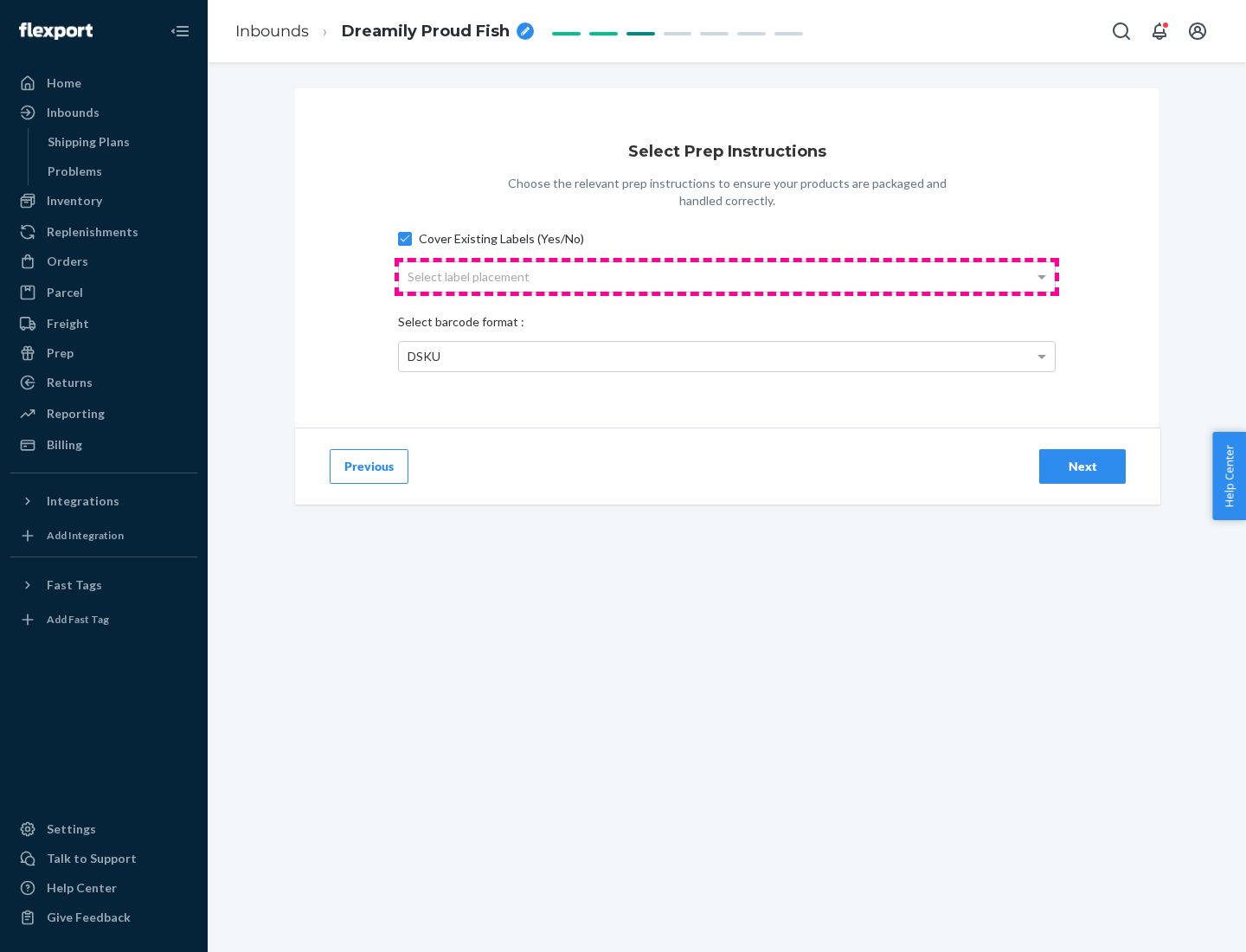
click at [727, 276] on div "Select label placement" at bounding box center [727, 277] width 656 height 30
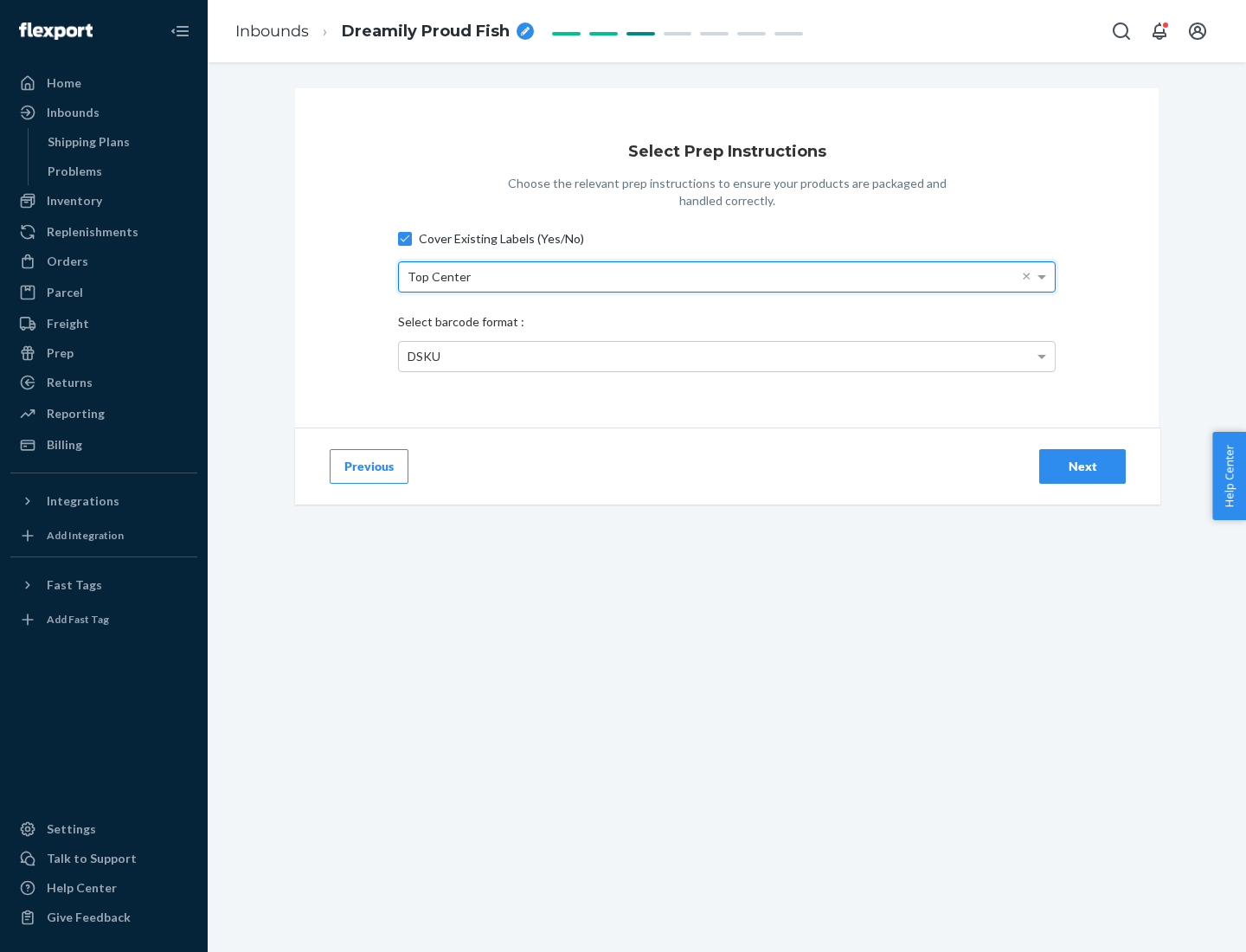
click at [727, 355] on div "DSKU" at bounding box center [727, 357] width 656 height 30
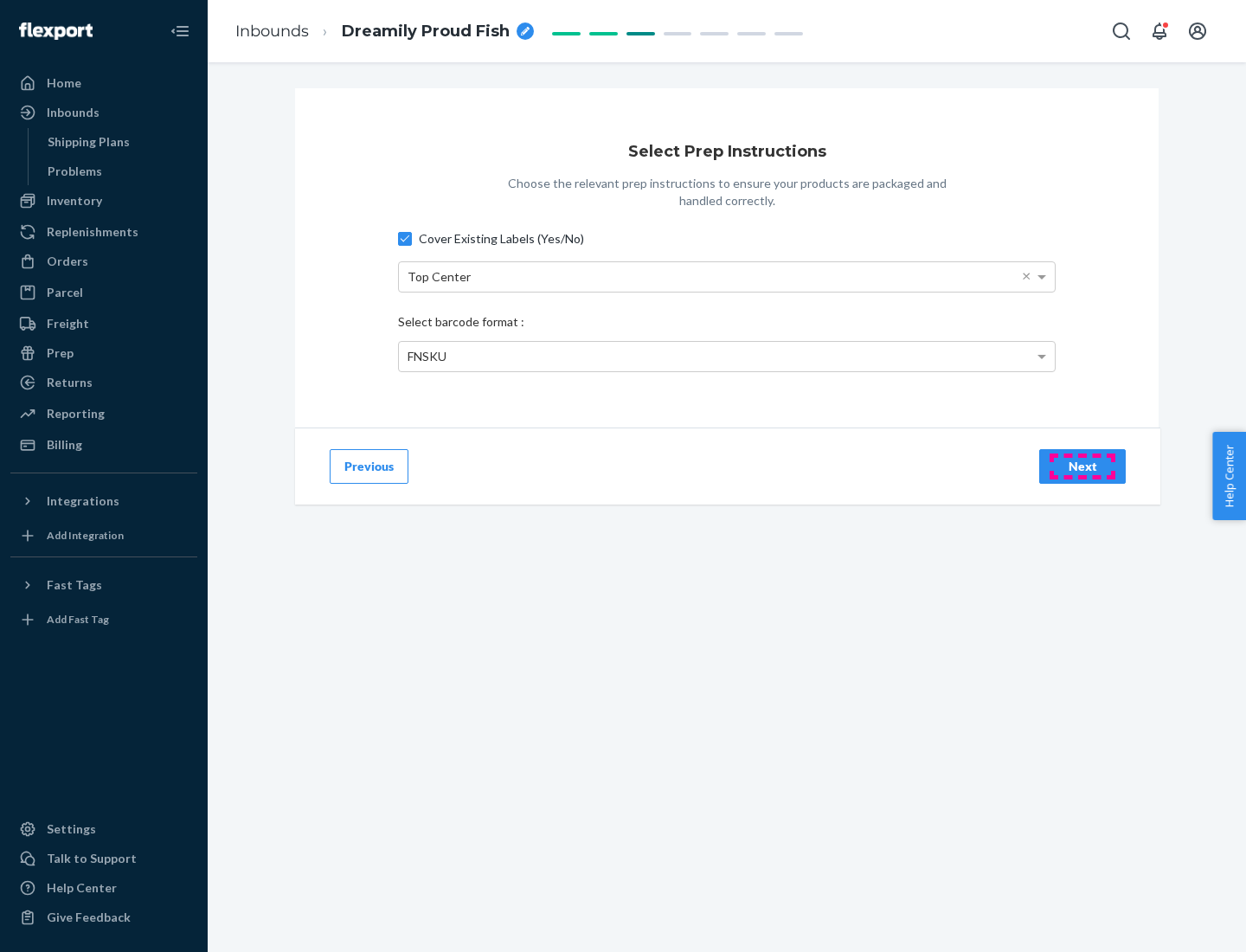
click at [1083, 466] on div "Next" at bounding box center [1082, 467] width 57 height 18
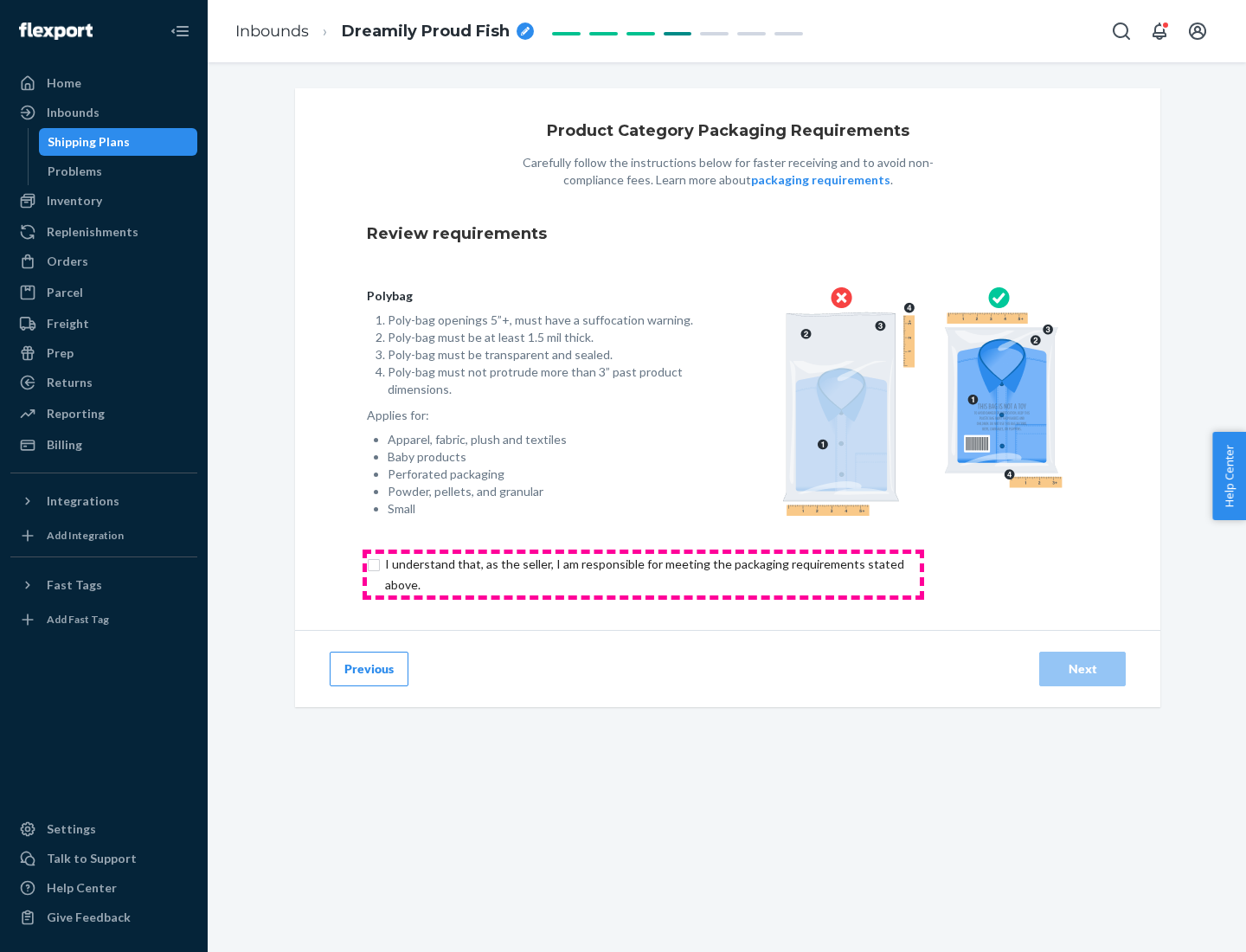
click at [643, 574] on input "checkbox" at bounding box center [655, 574] width 576 height 41
checkbox input "true"
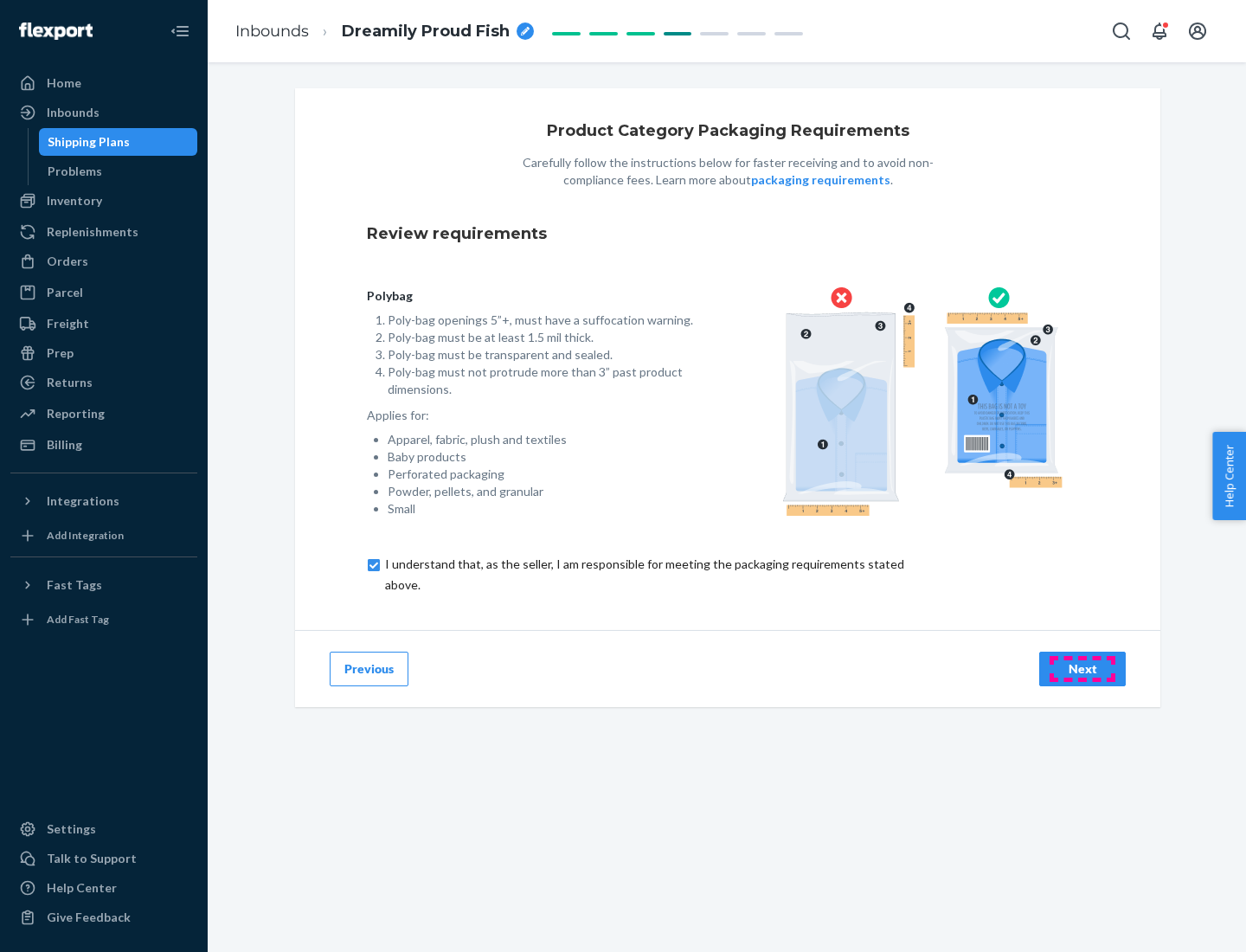
click at [1083, 668] on div "Next" at bounding box center [1082, 669] width 57 height 18
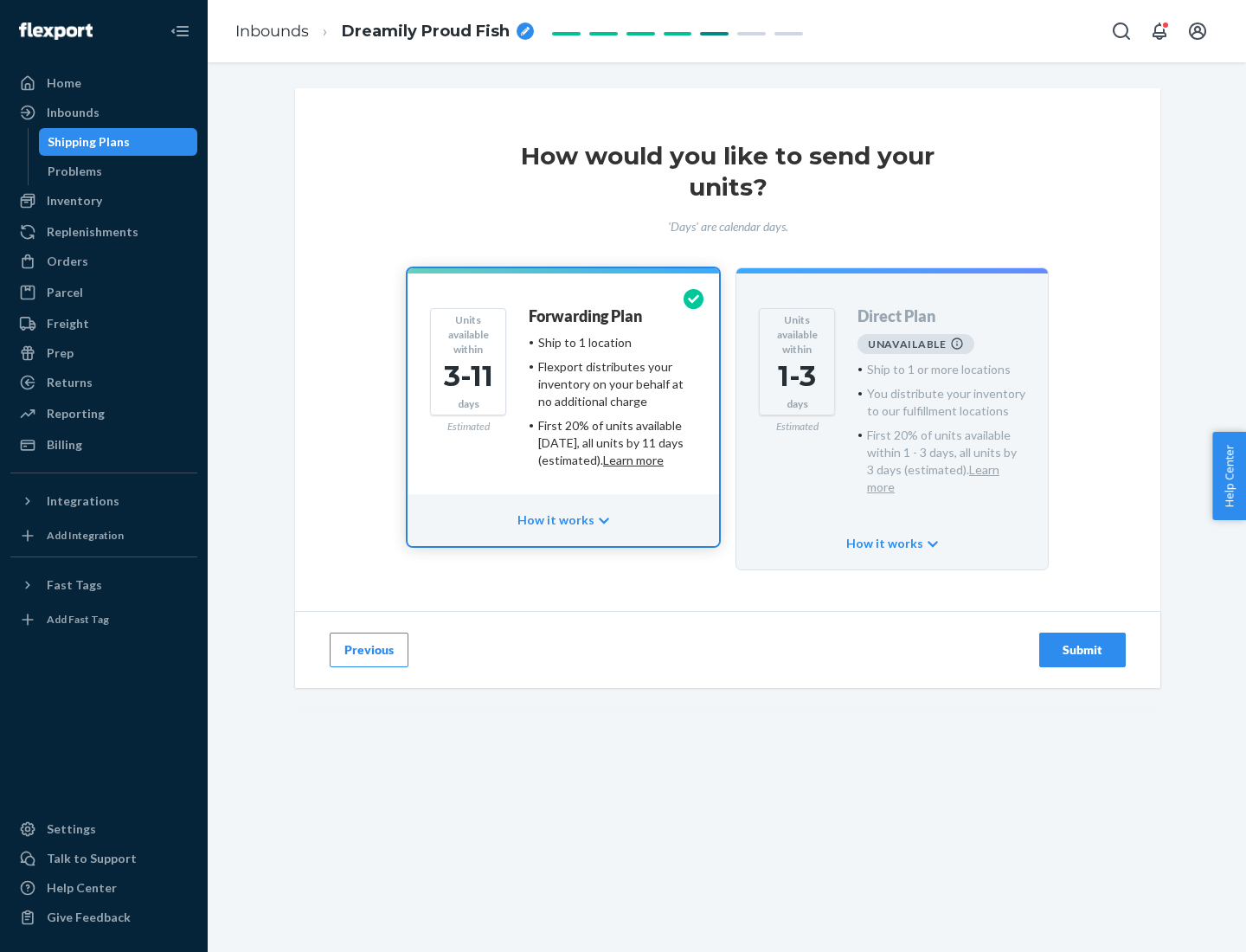
click at [587, 316] on h4 "Forwarding Plan" at bounding box center [585, 317] width 113 height 18
click at [1083, 641] on div "Submit" at bounding box center [1082, 650] width 57 height 18
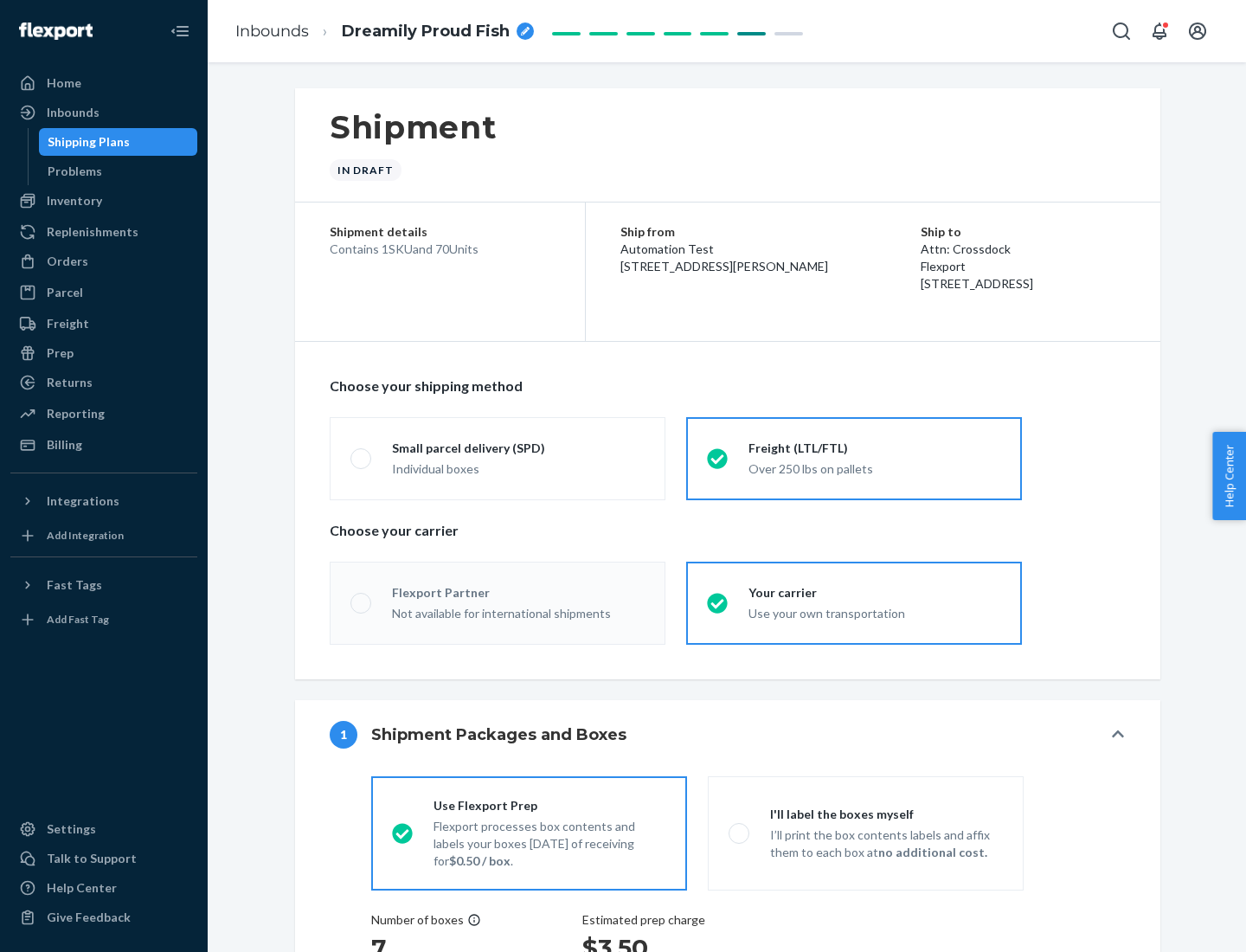
radio input "true"
radio input "false"
radio input "true"
radio input "false"
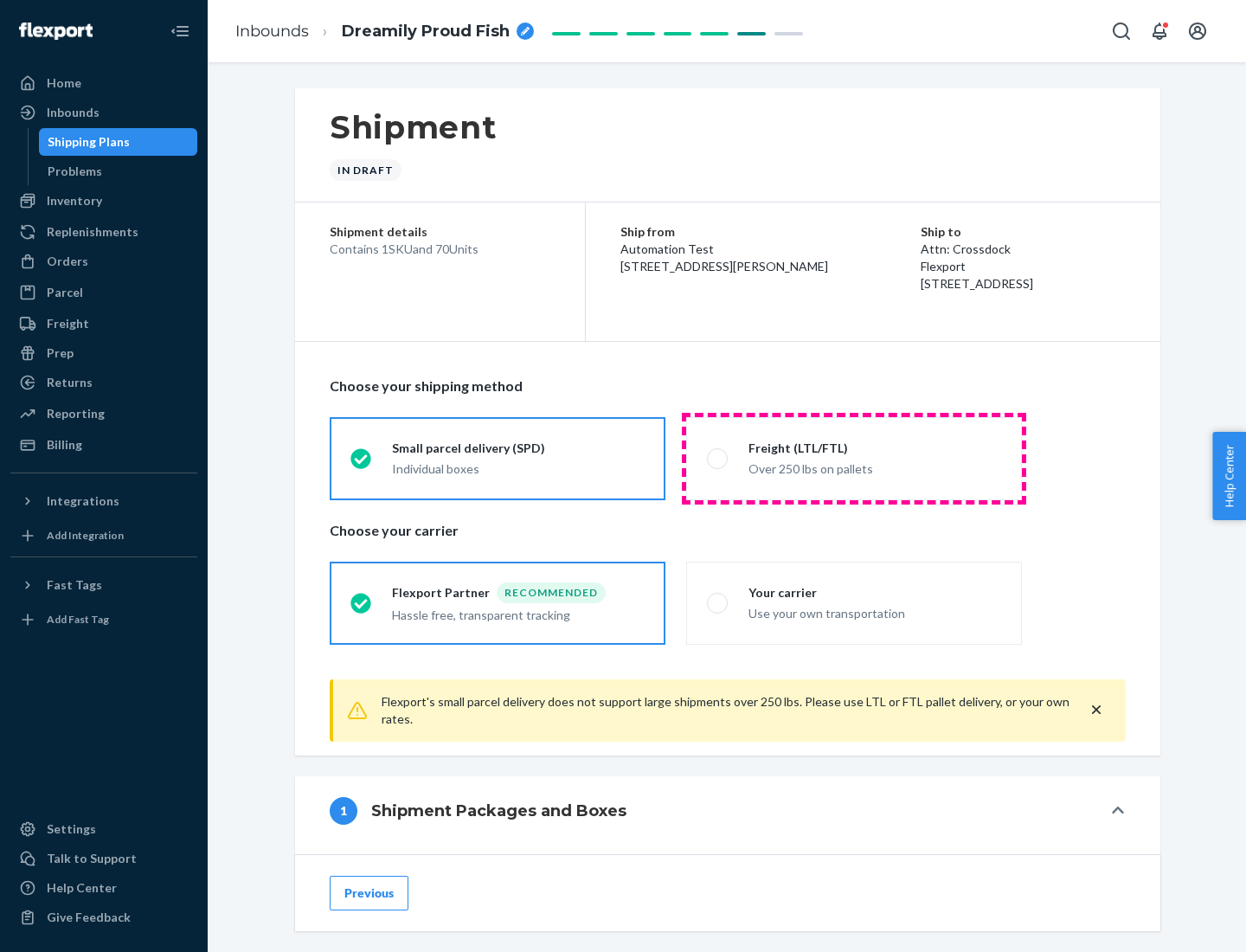
click at [854, 458] on div "Over 250 lbs on pallets" at bounding box center [875, 468] width 253 height 21
click at [719, 458] on input "Freight (LTL/FTL) Over 250 lbs on pallets" at bounding box center [713, 458] width 11 height 11
radio input "true"
radio input "false"
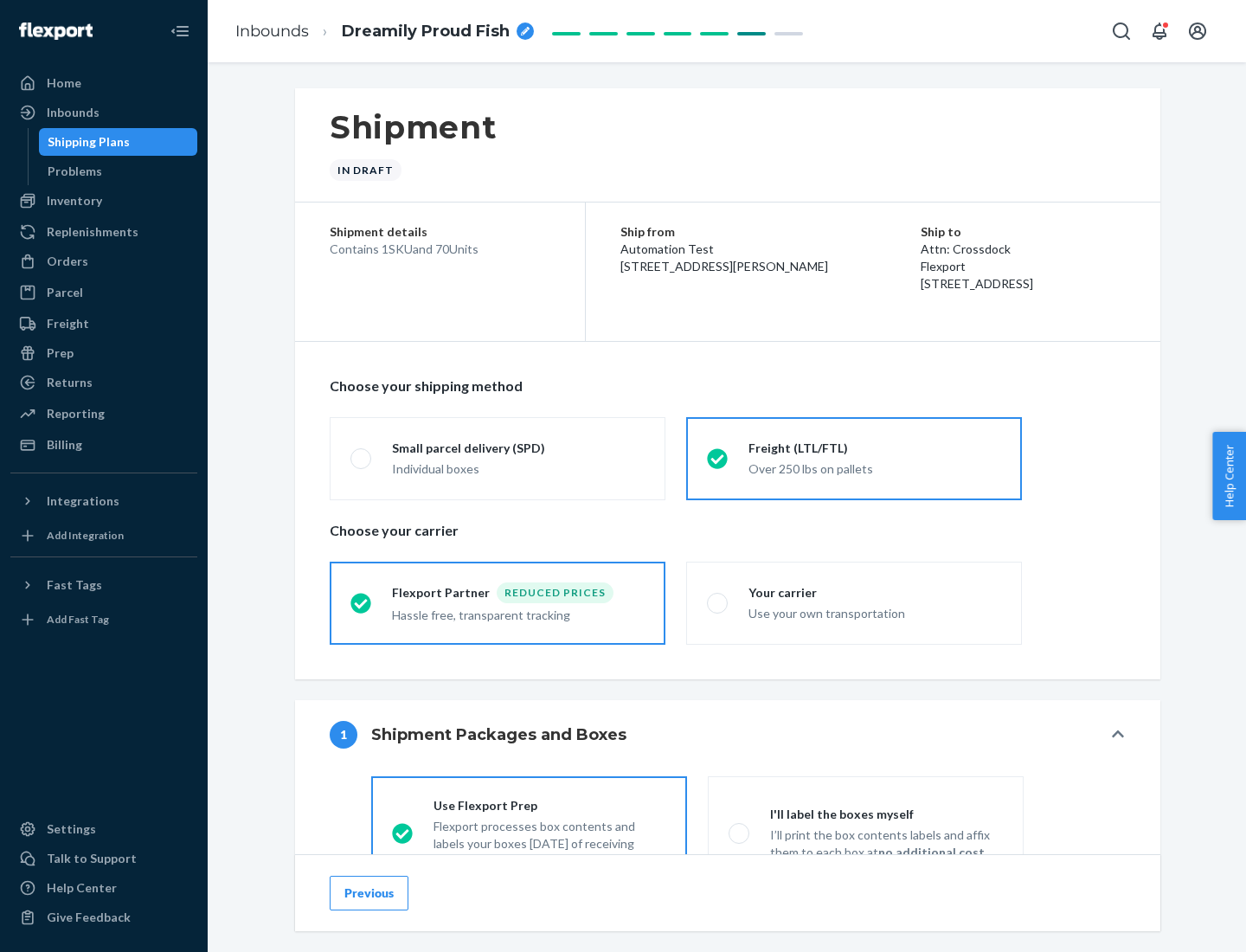
scroll to position [96, 0]
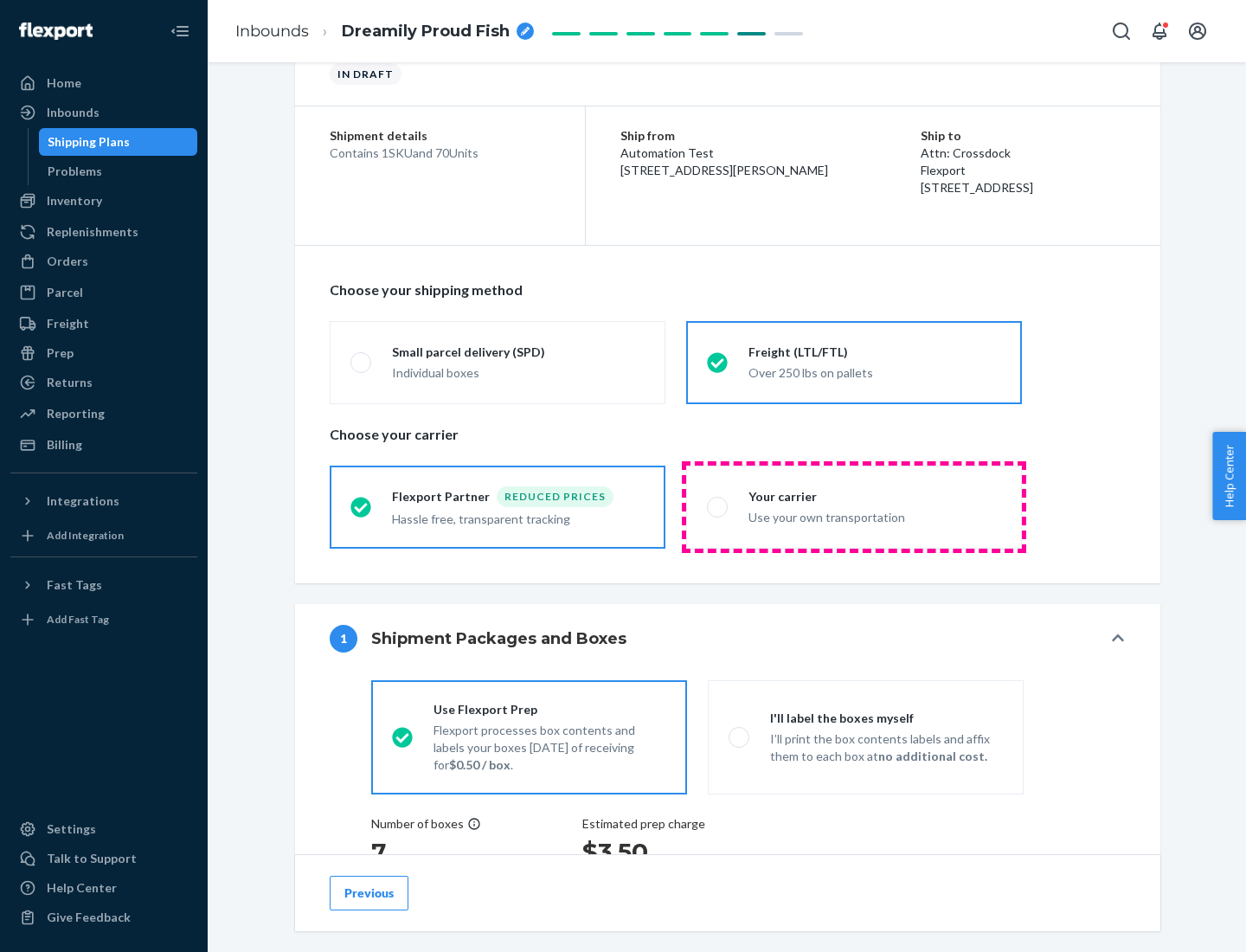
click at [854, 506] on div "Use your own transportation" at bounding box center [875, 516] width 253 height 21
click at [719, 506] on input "Your carrier Use your own transportation" at bounding box center [713, 506] width 11 height 11
radio input "true"
radio input "false"
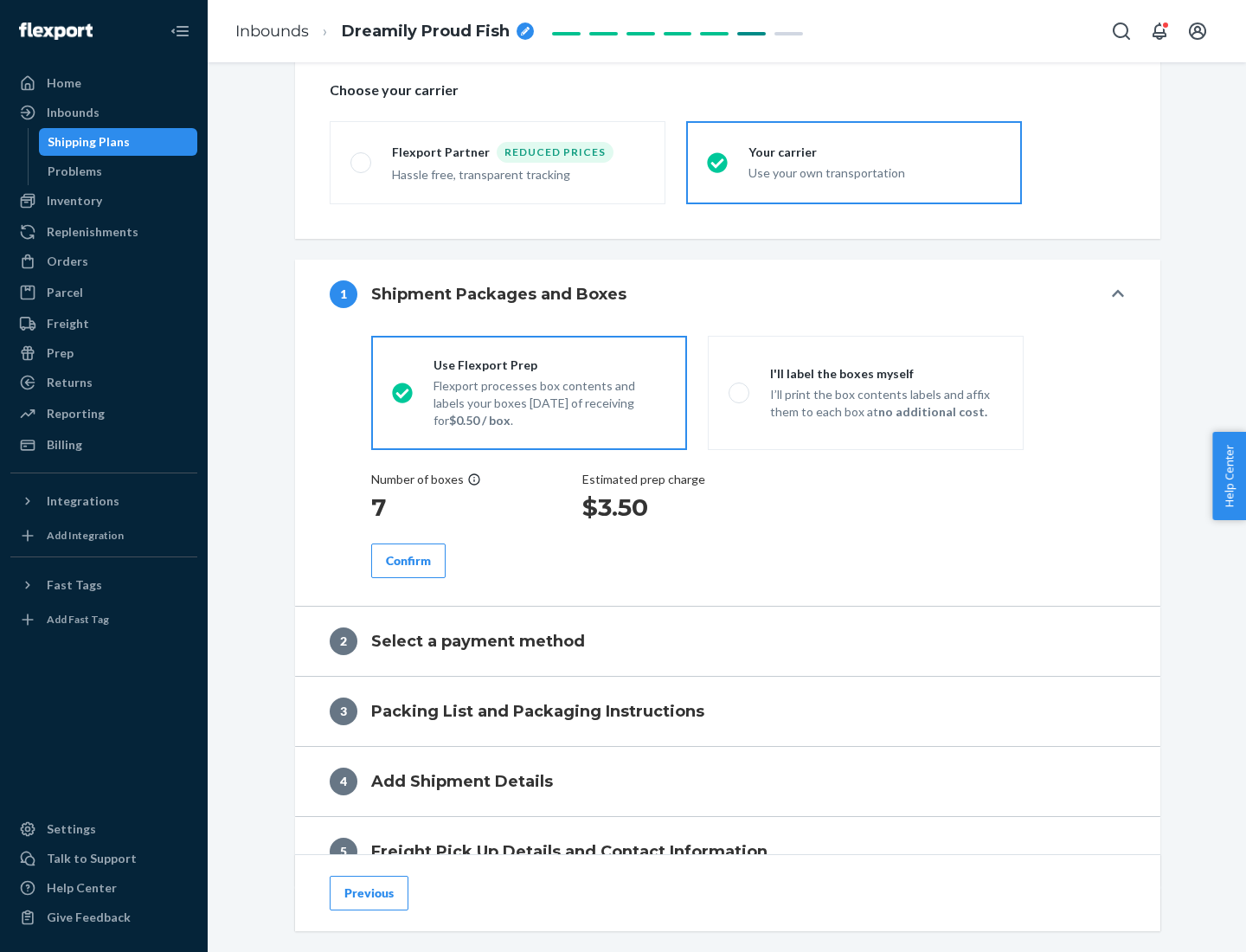
scroll to position [326, 0]
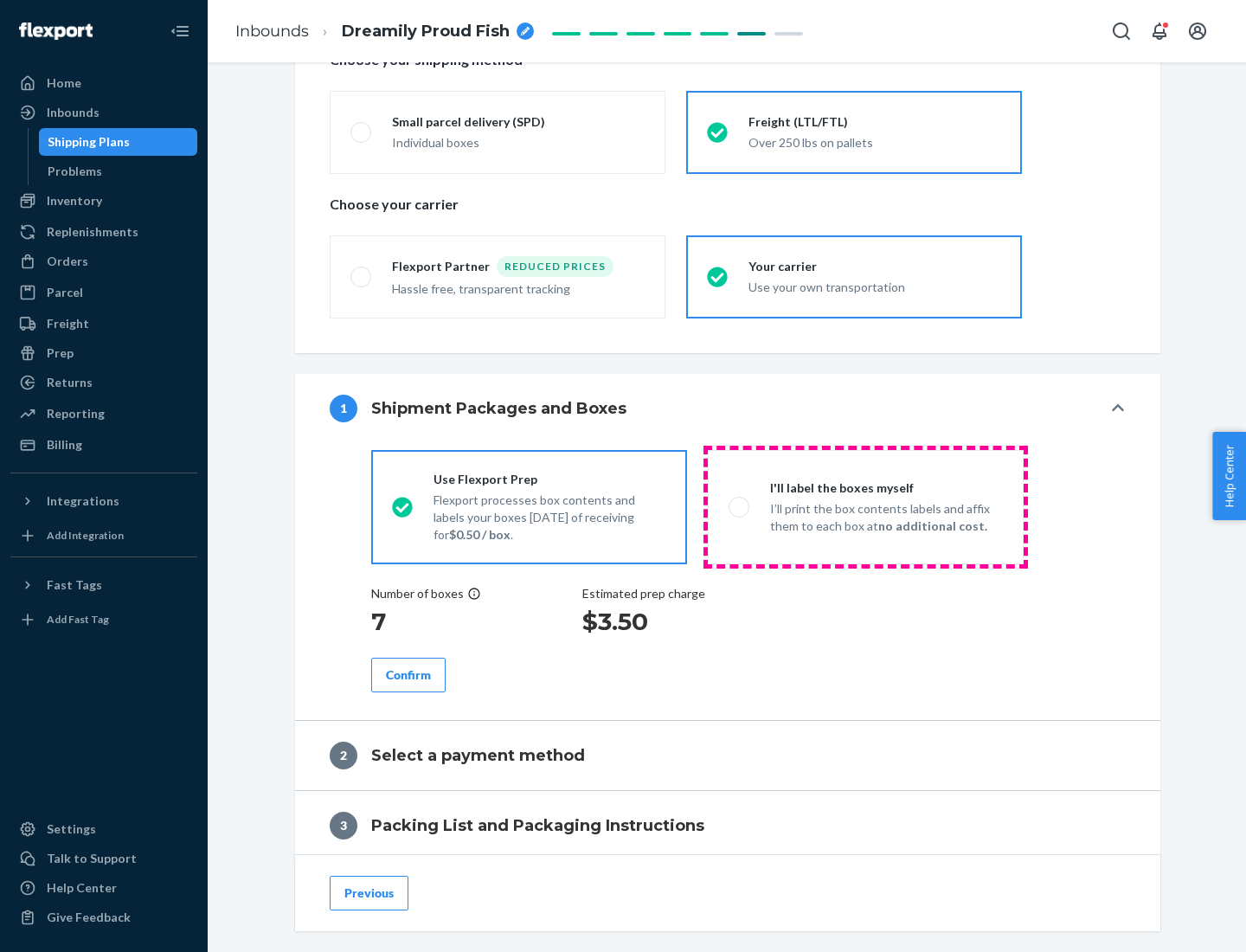
click at [865, 506] on p "I’ll print the box contents labels and affix them to each box at no additional …" at bounding box center [886, 517] width 233 height 34
click at [740, 506] on input "I'll label the boxes myself I’ll print the box contents labels and affix them t…" at bounding box center [734, 506] width 11 height 11
radio input "true"
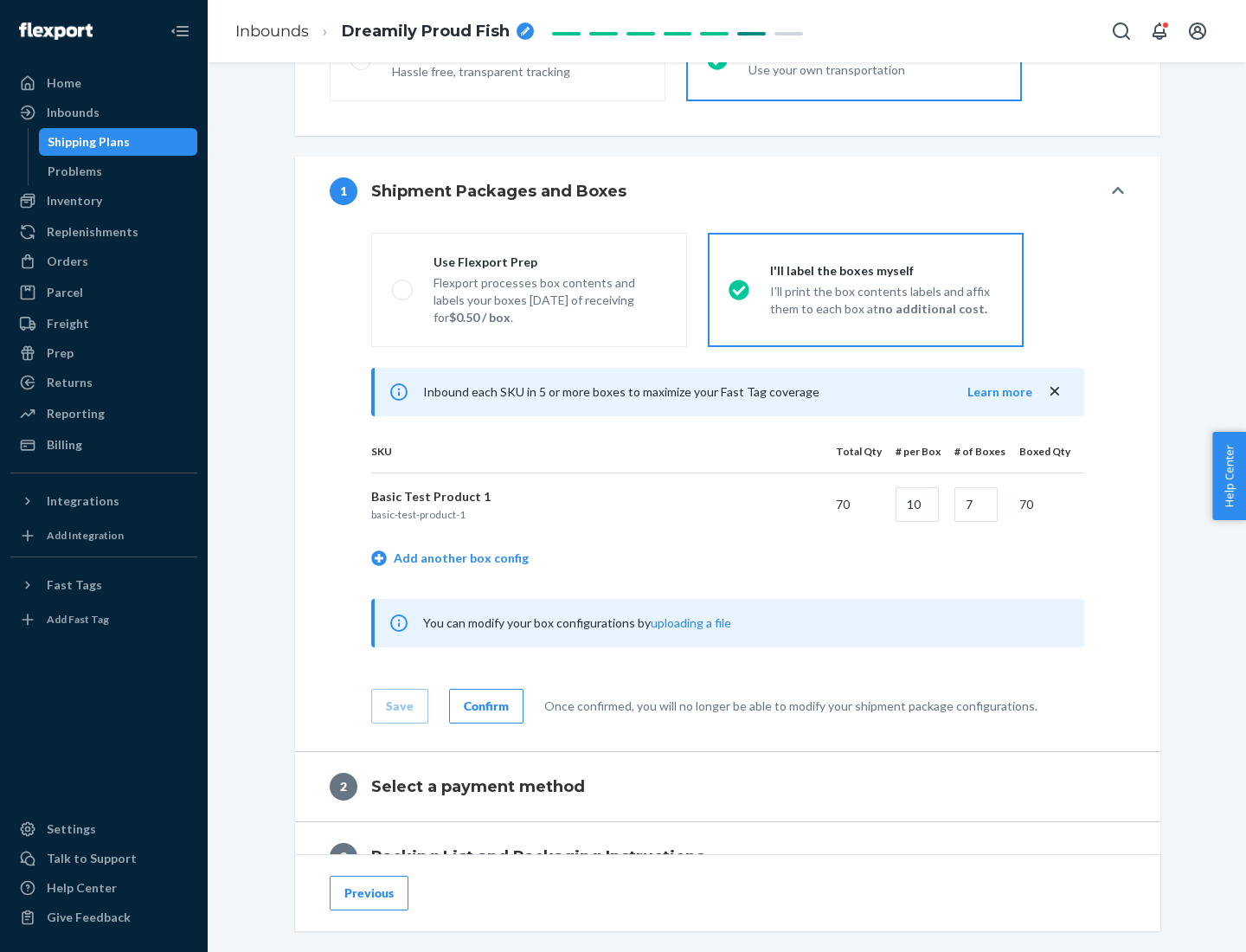
scroll to position [298, 0]
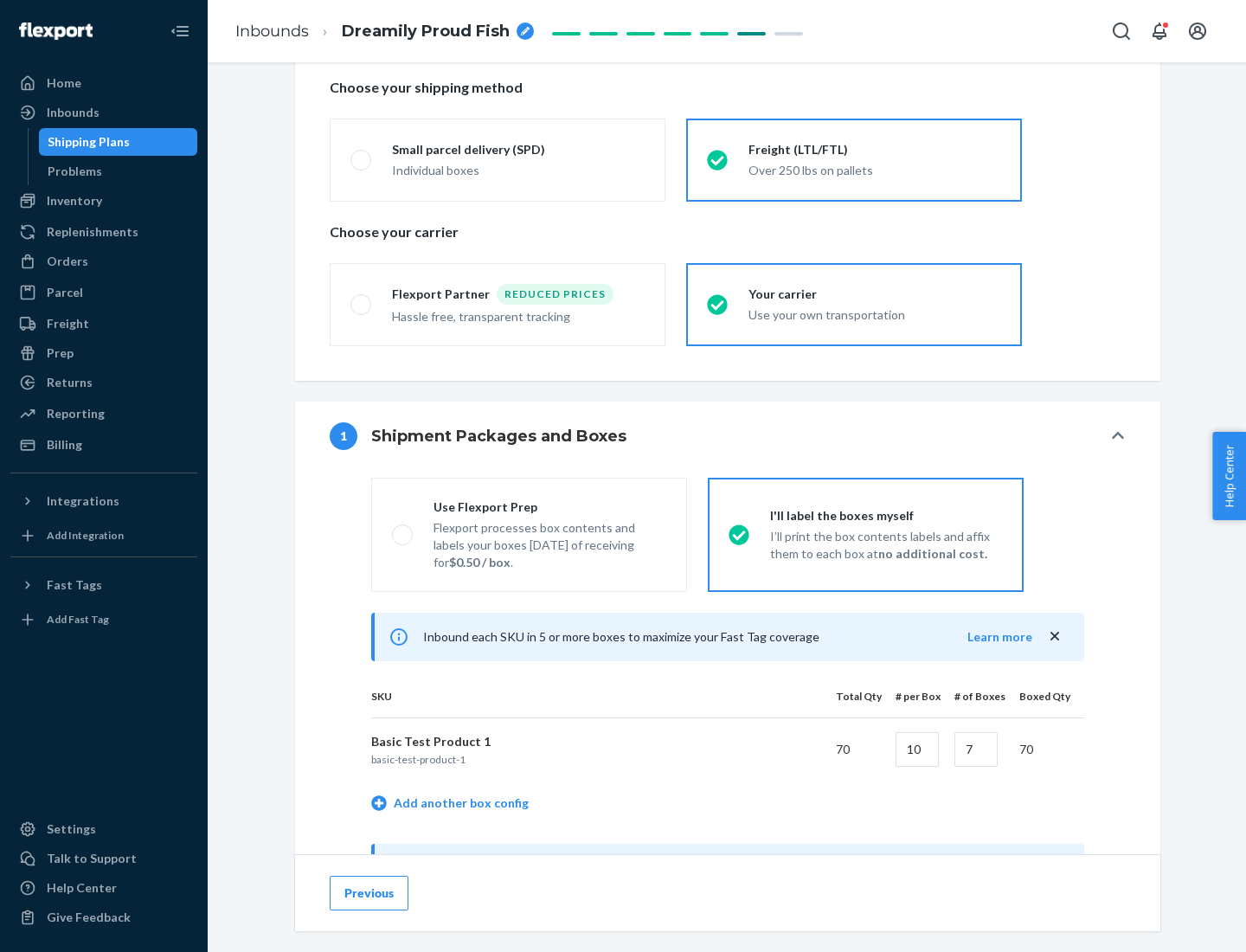
click at [549, 506] on div "Use Flexport Prep" at bounding box center [549, 507] width 233 height 18
click at [404, 529] on input "Use Flexport Prep Flexport processes box contents and labels your boxes [DATE] …" at bounding box center [397, 534] width 11 height 11
radio input "true"
radio input "false"
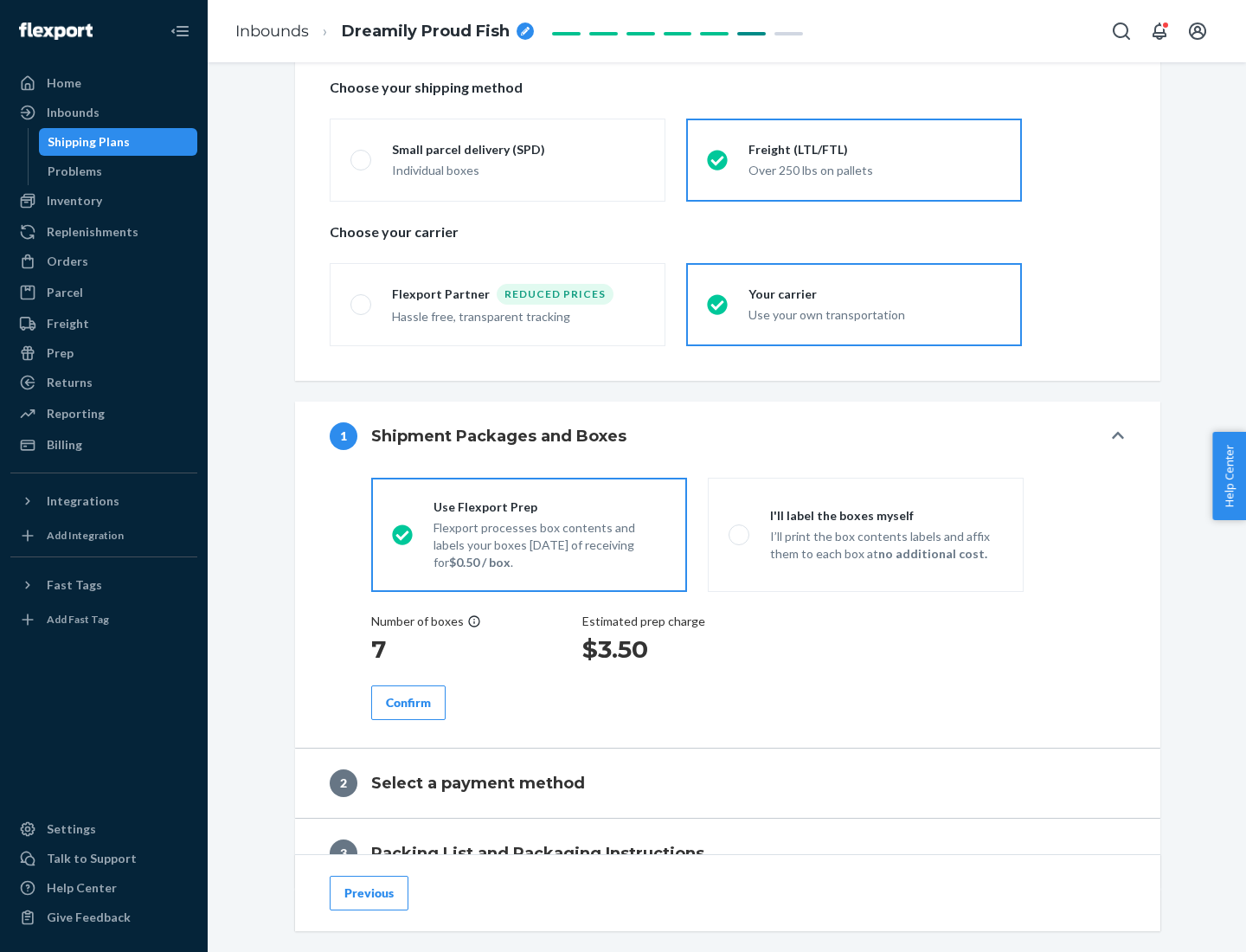
scroll to position [494, 0]
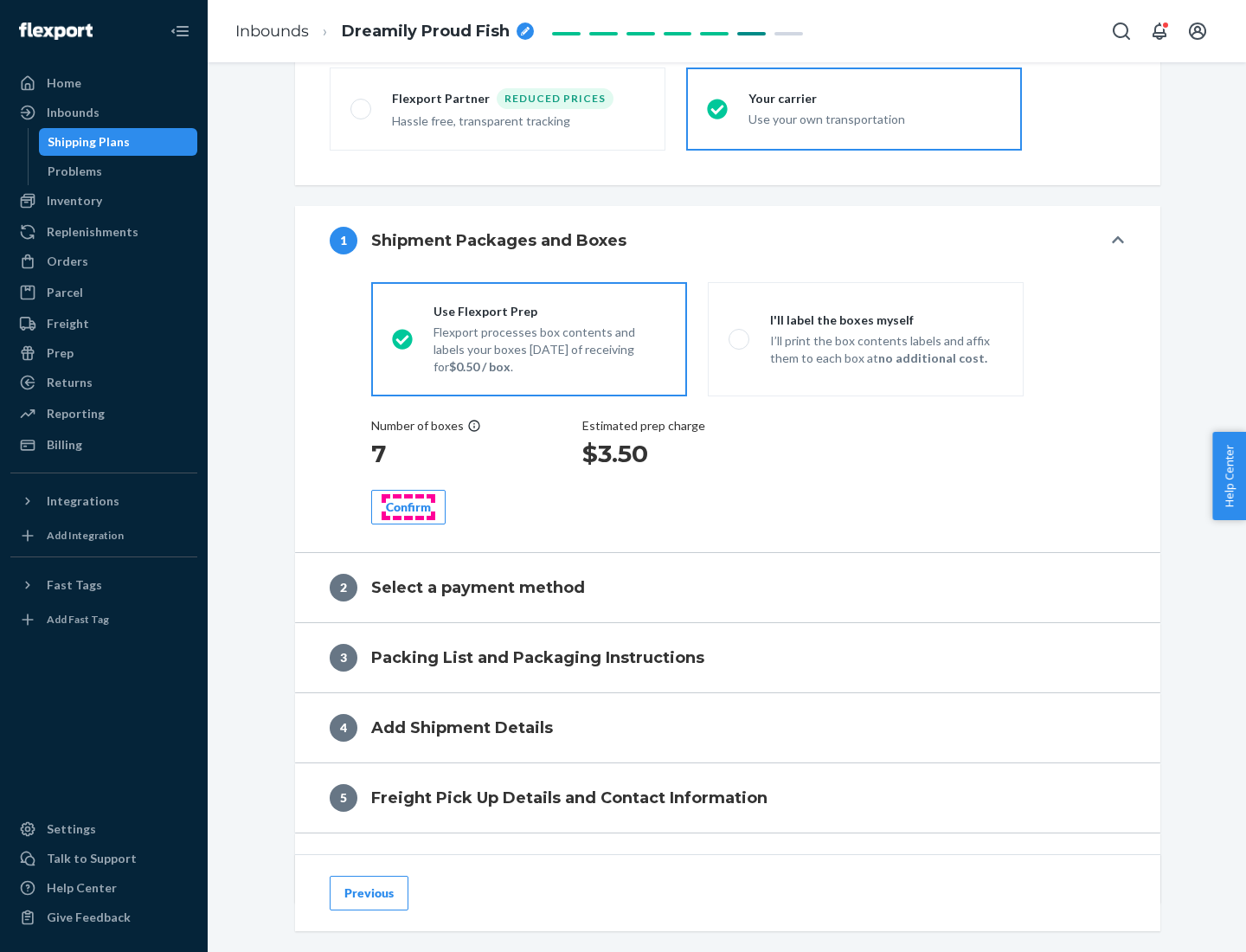
click at [409, 506] on div "Confirm" at bounding box center [408, 507] width 45 height 18
radio input "false"
